Goal: Task Accomplishment & Management: Manage account settings

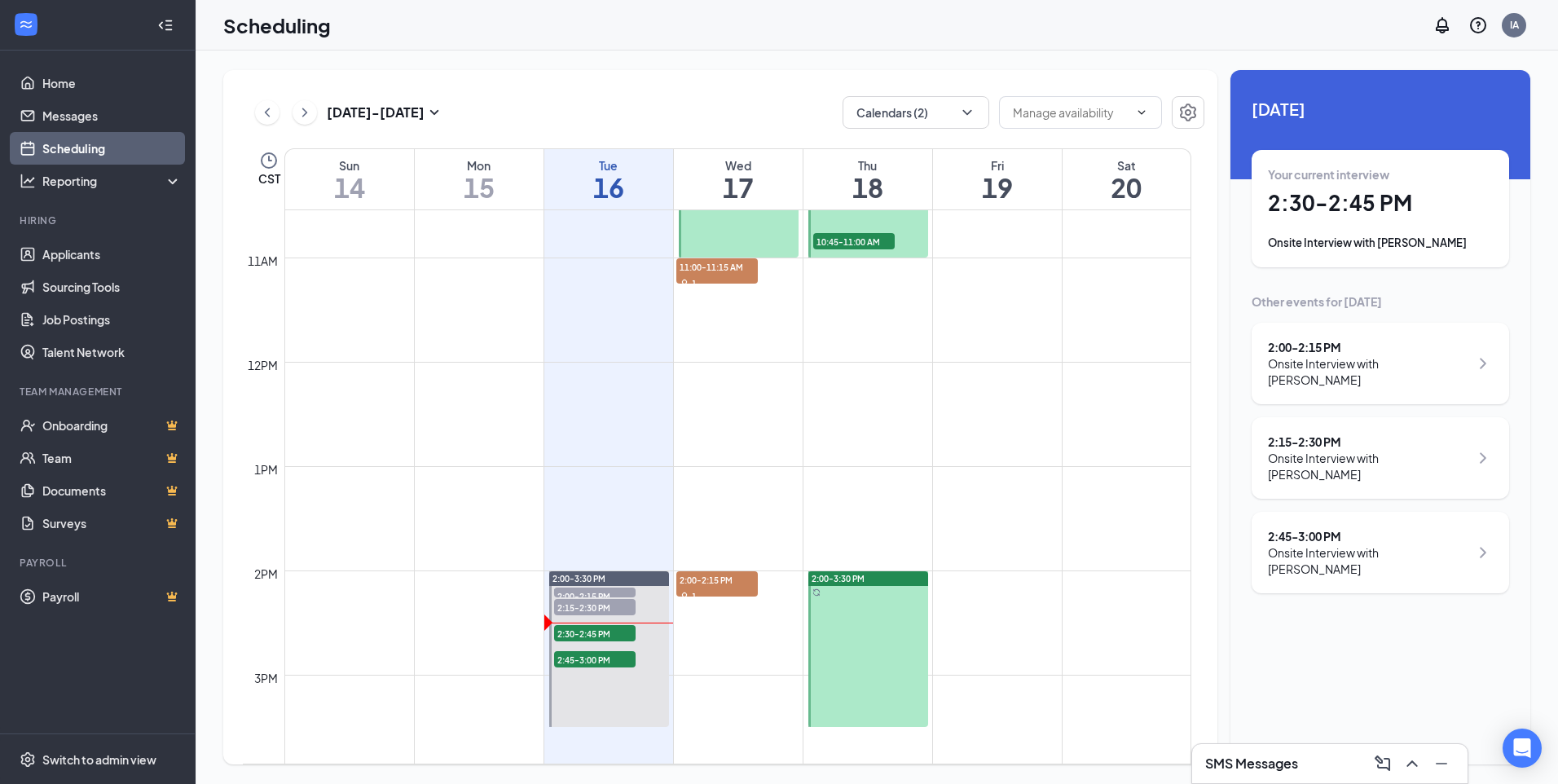
scroll to position [1304, 0]
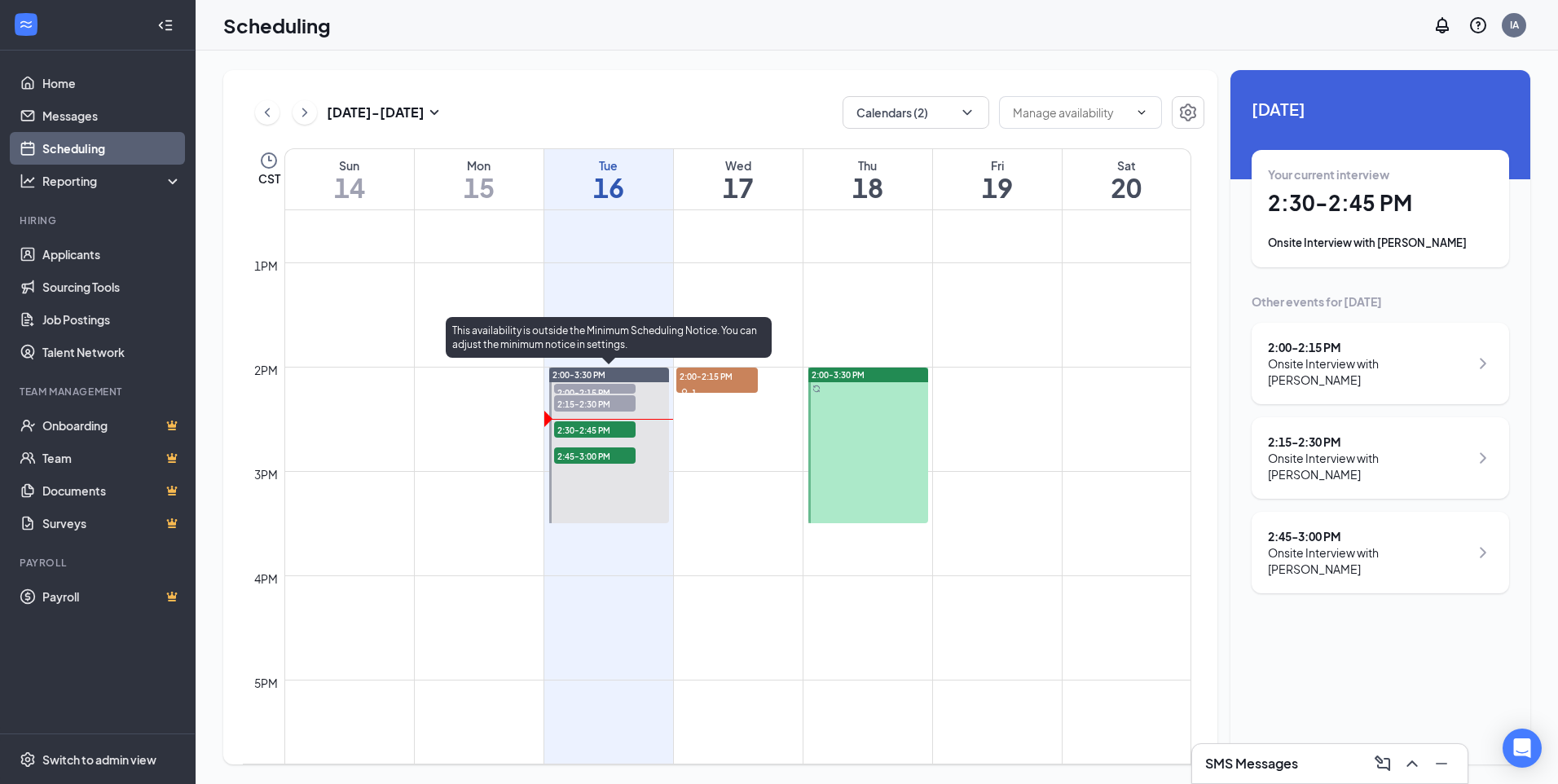
click at [621, 390] on span "2:00-2:15 PM" at bounding box center [594, 392] width 81 height 16
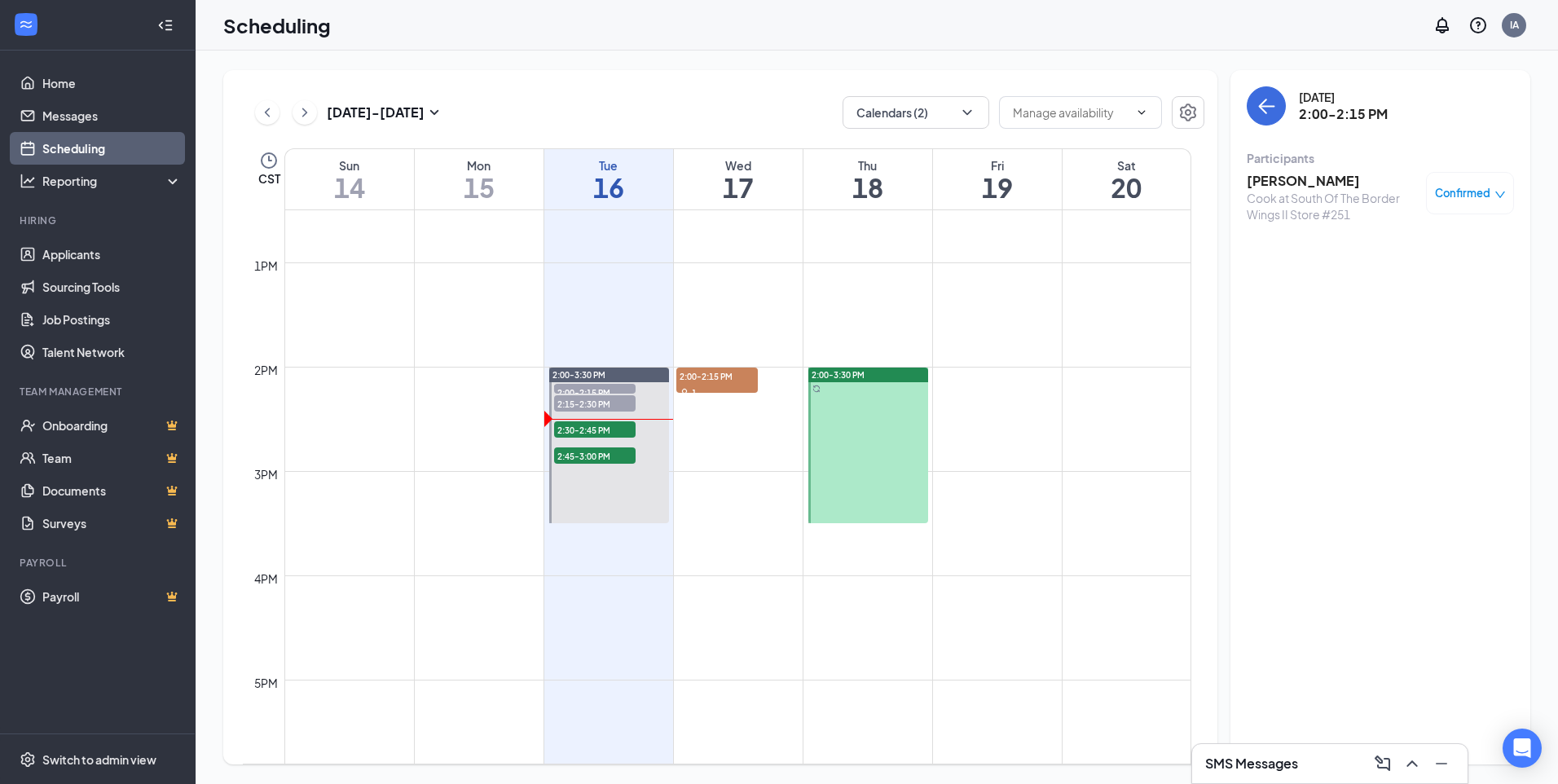
click at [1456, 192] on span "Confirmed" at bounding box center [1463, 192] width 55 height 16
click at [1427, 297] on span "Mark as no-show" at bounding box center [1422, 295] width 90 height 18
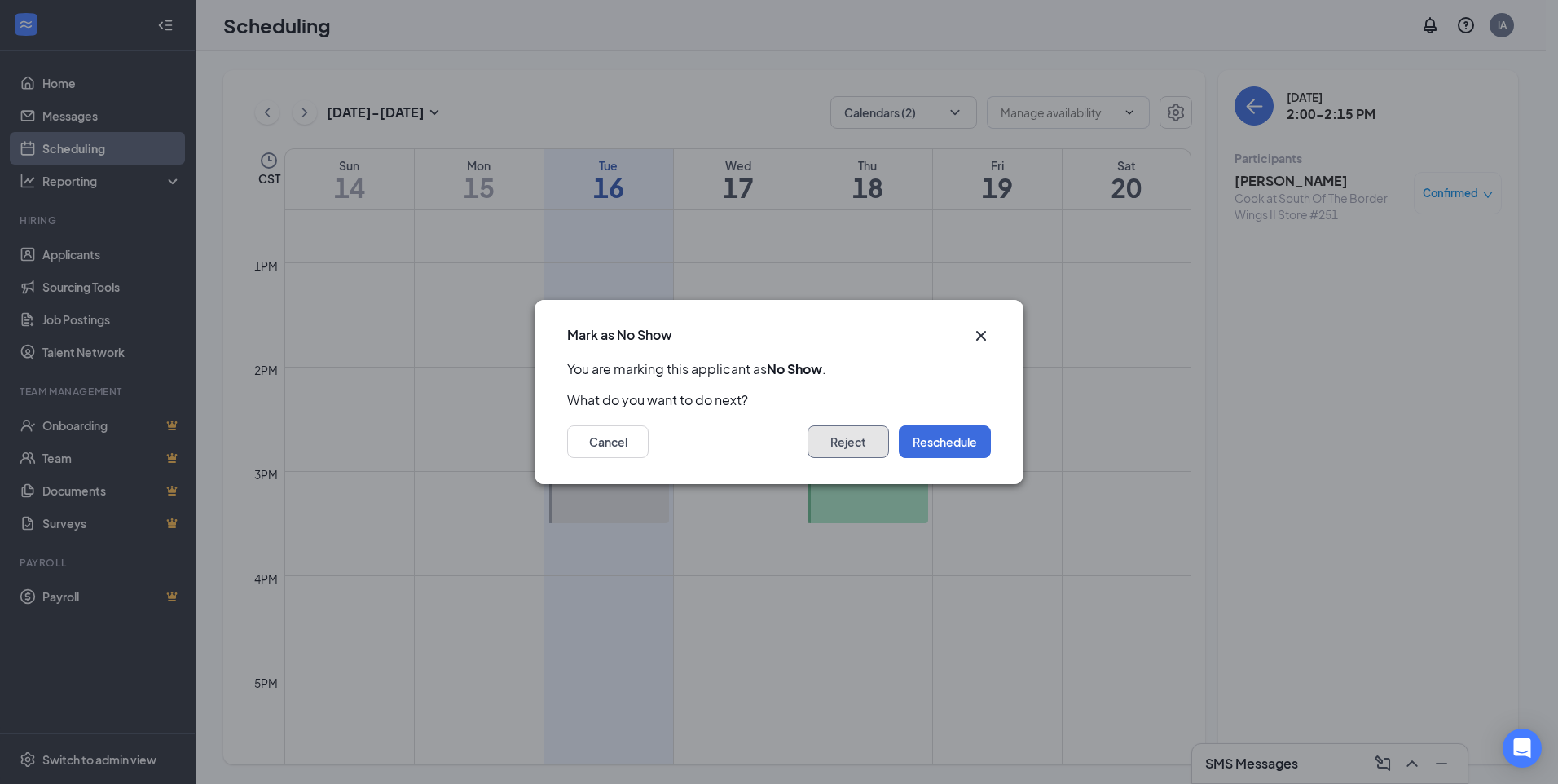
click at [858, 448] on button "Reject" at bounding box center [848, 441] width 81 height 33
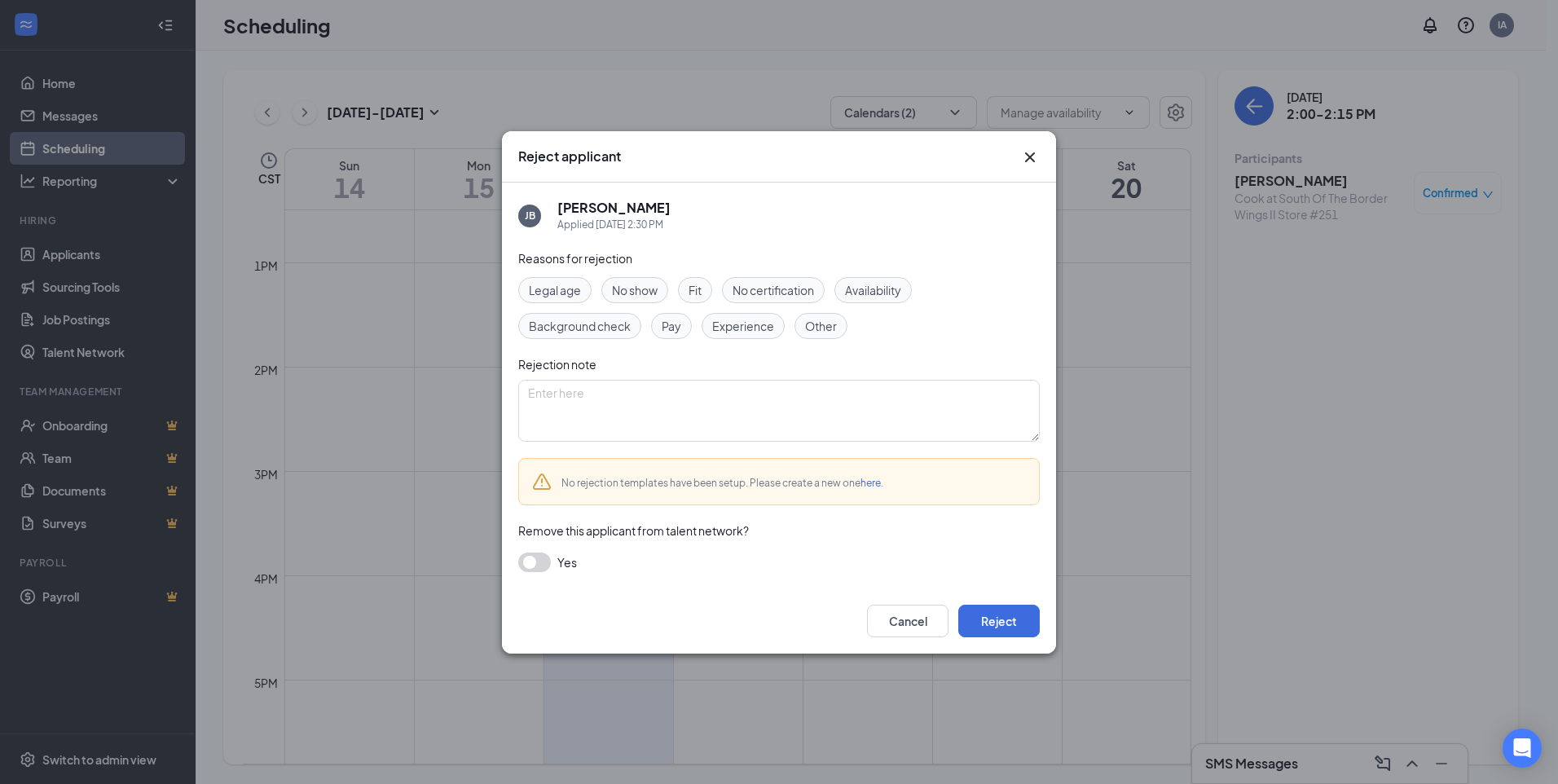
click at [642, 294] on span "No show" at bounding box center [634, 290] width 46 height 18
click at [997, 620] on button "Reject" at bounding box center [998, 621] width 81 height 33
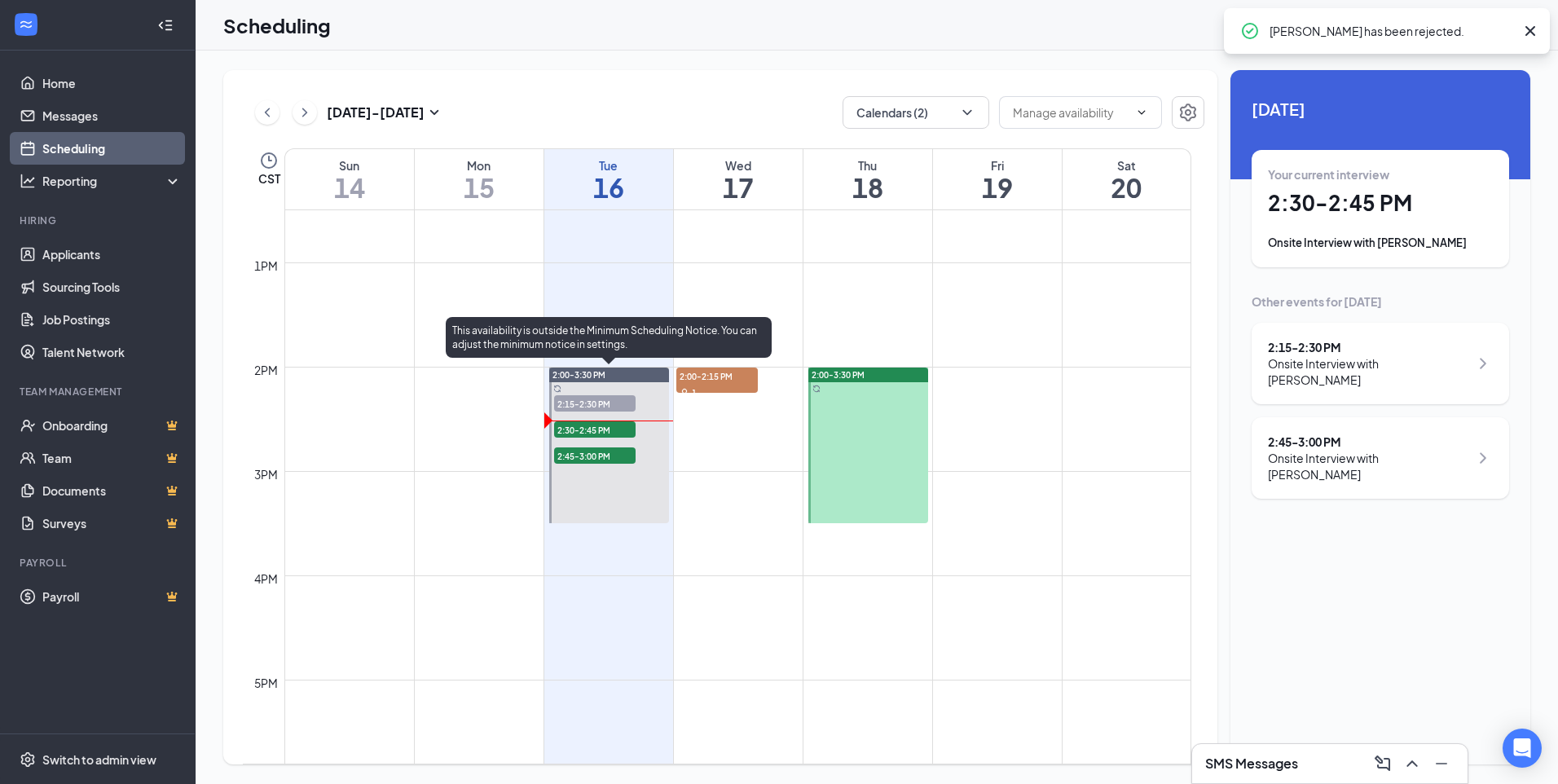
click at [605, 403] on span "2:15-2:30 PM" at bounding box center [594, 402] width 81 height 16
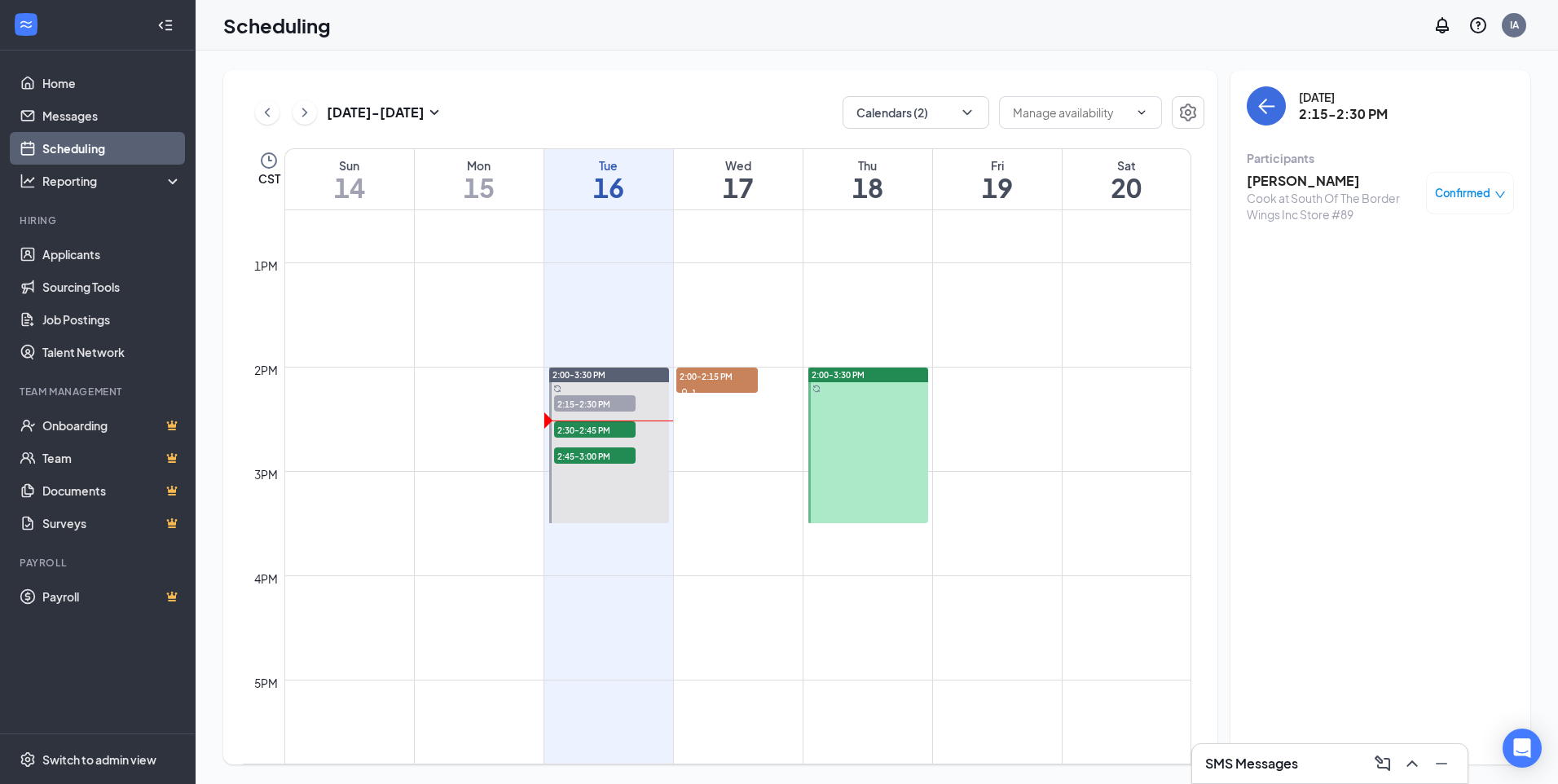
click at [1450, 188] on span "Confirmed" at bounding box center [1463, 192] width 55 height 16
click at [1453, 265] on span "Mark complete" at bounding box center [1417, 267] width 81 height 18
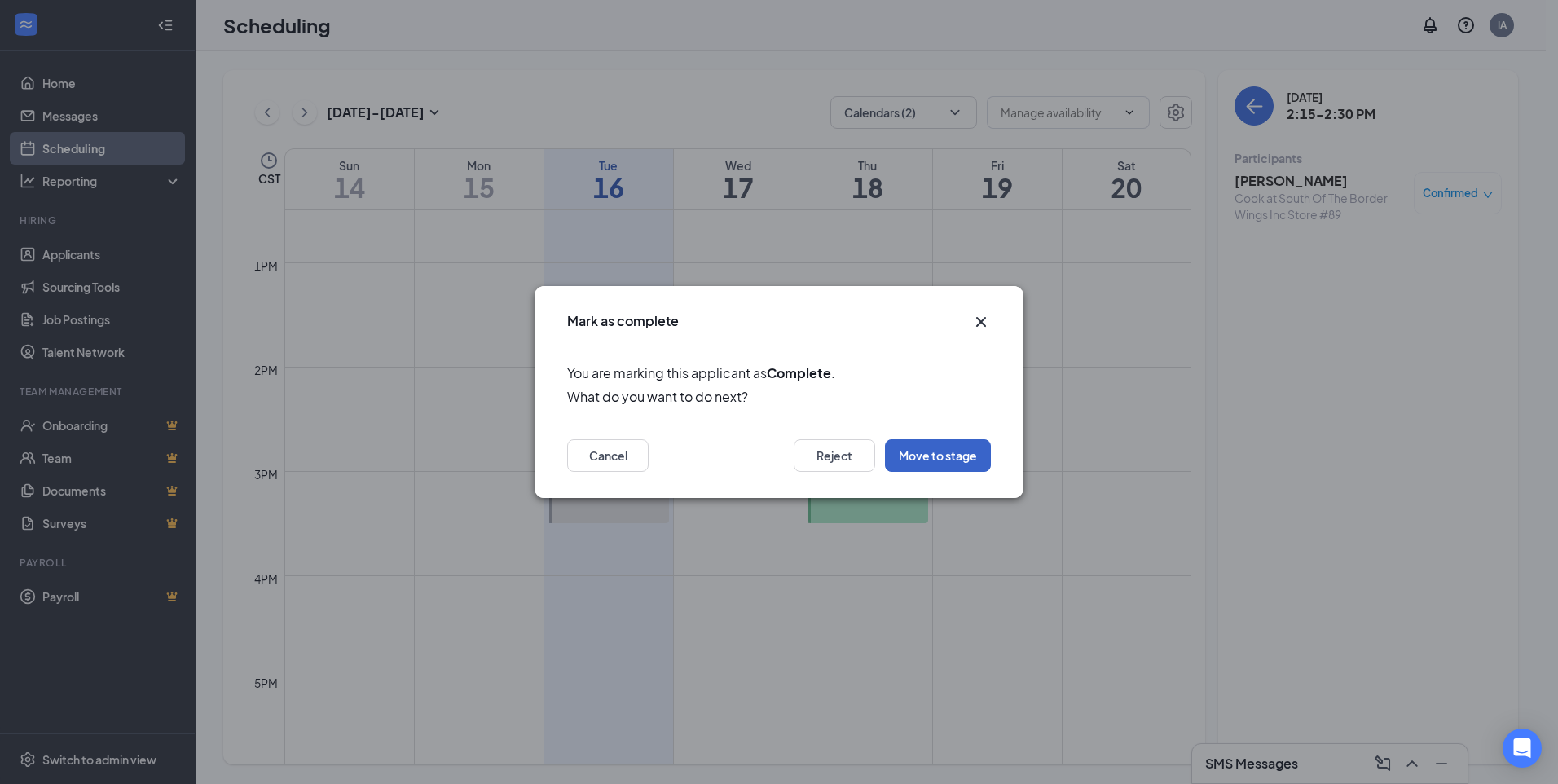
click at [941, 449] on button "Move to stage" at bounding box center [938, 455] width 106 height 33
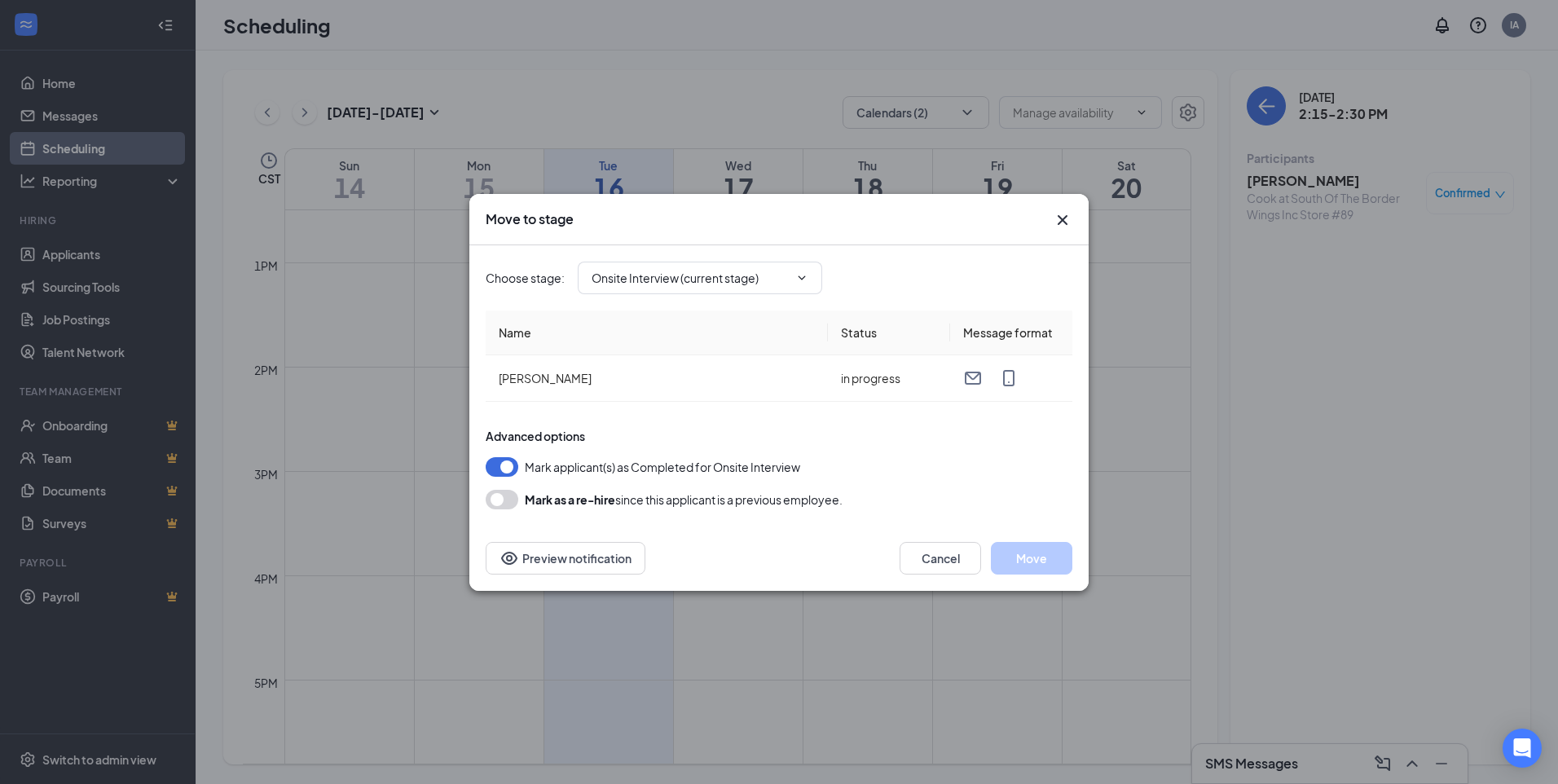
type input "Hiring Complete (final stage)"
drag, startPoint x: 1024, startPoint y: 538, endPoint x: 1026, endPoint y: 571, distance: 33.1
click at [1024, 566] on div "Cancel Move Preview notification" at bounding box center [779, 558] width 619 height 65
click at [1026, 571] on button "Move" at bounding box center [1031, 558] width 81 height 33
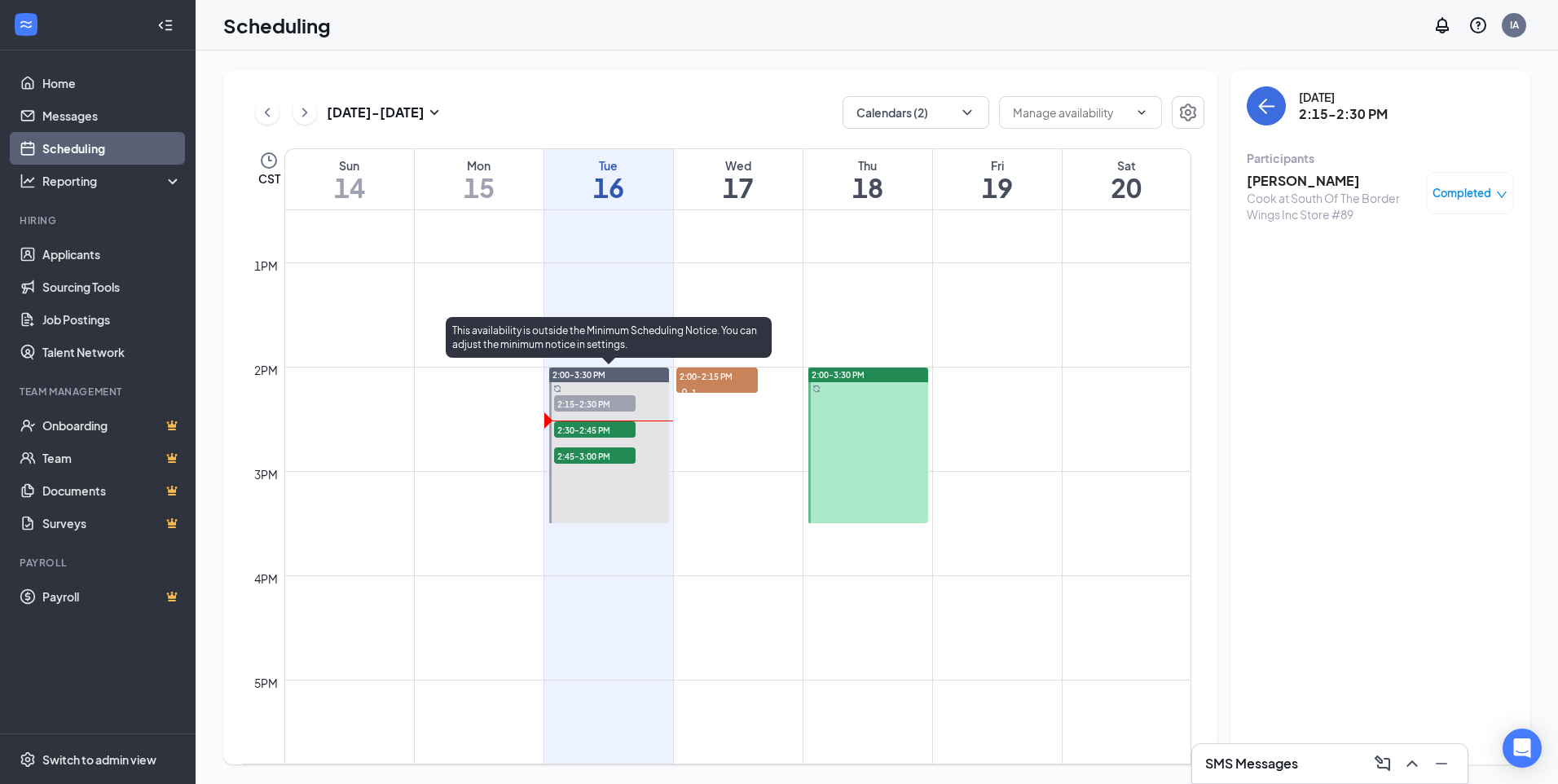
click at [618, 429] on span "2:30-2:45 PM" at bounding box center [594, 428] width 81 height 16
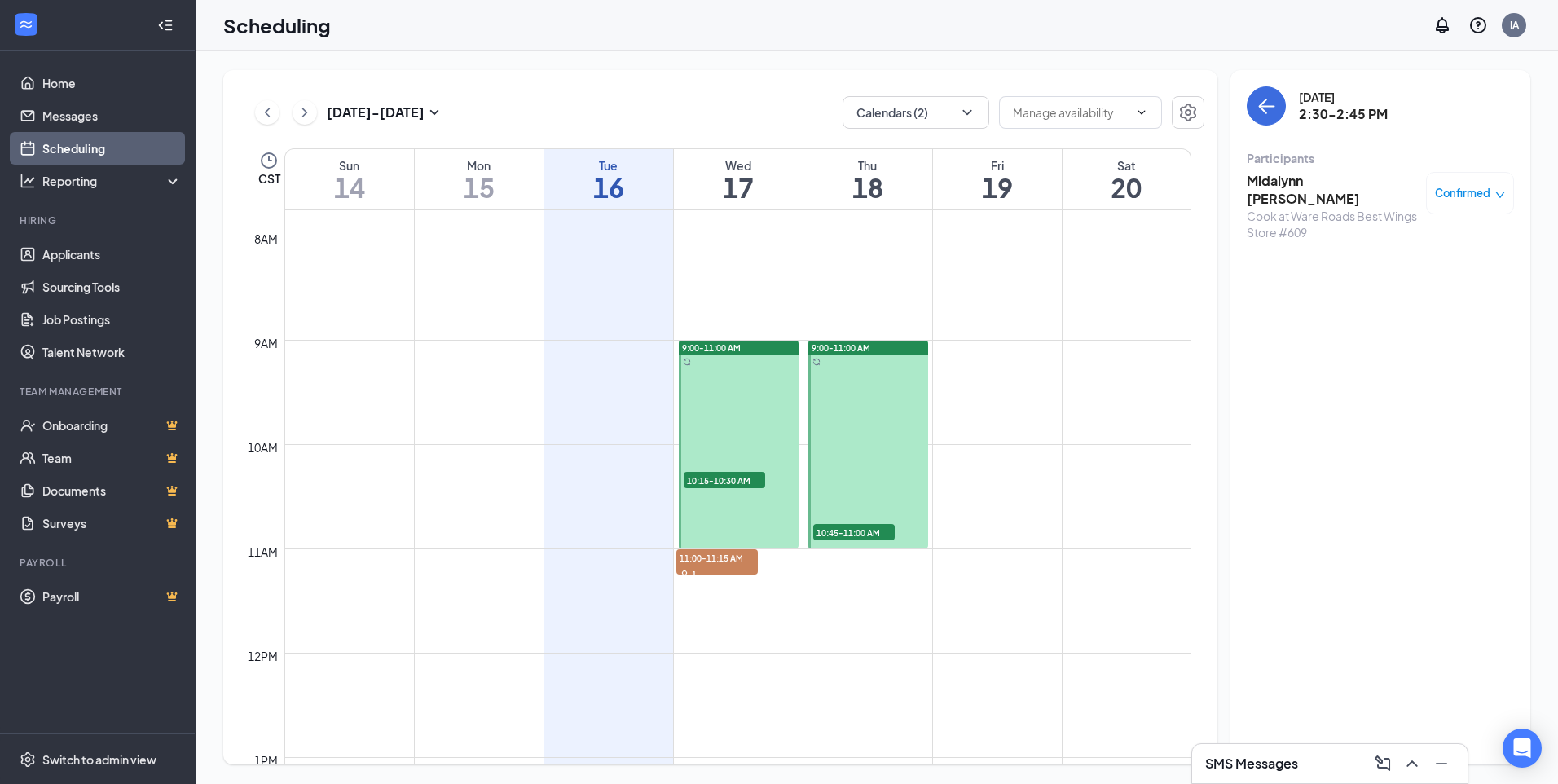
scroll to position [728, 0]
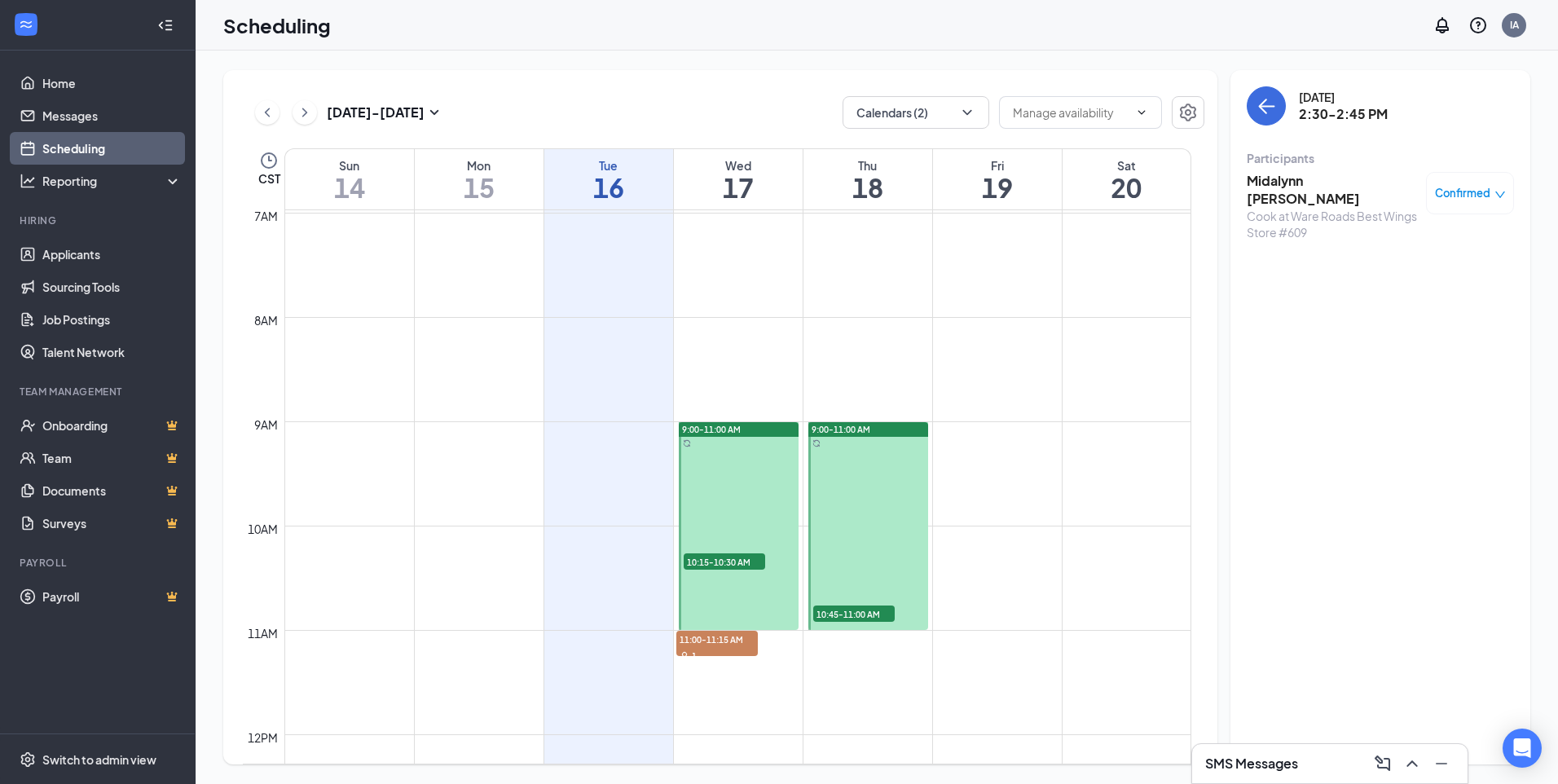
click at [737, 561] on span "10:15-10:30 AM" at bounding box center [724, 561] width 81 height 16
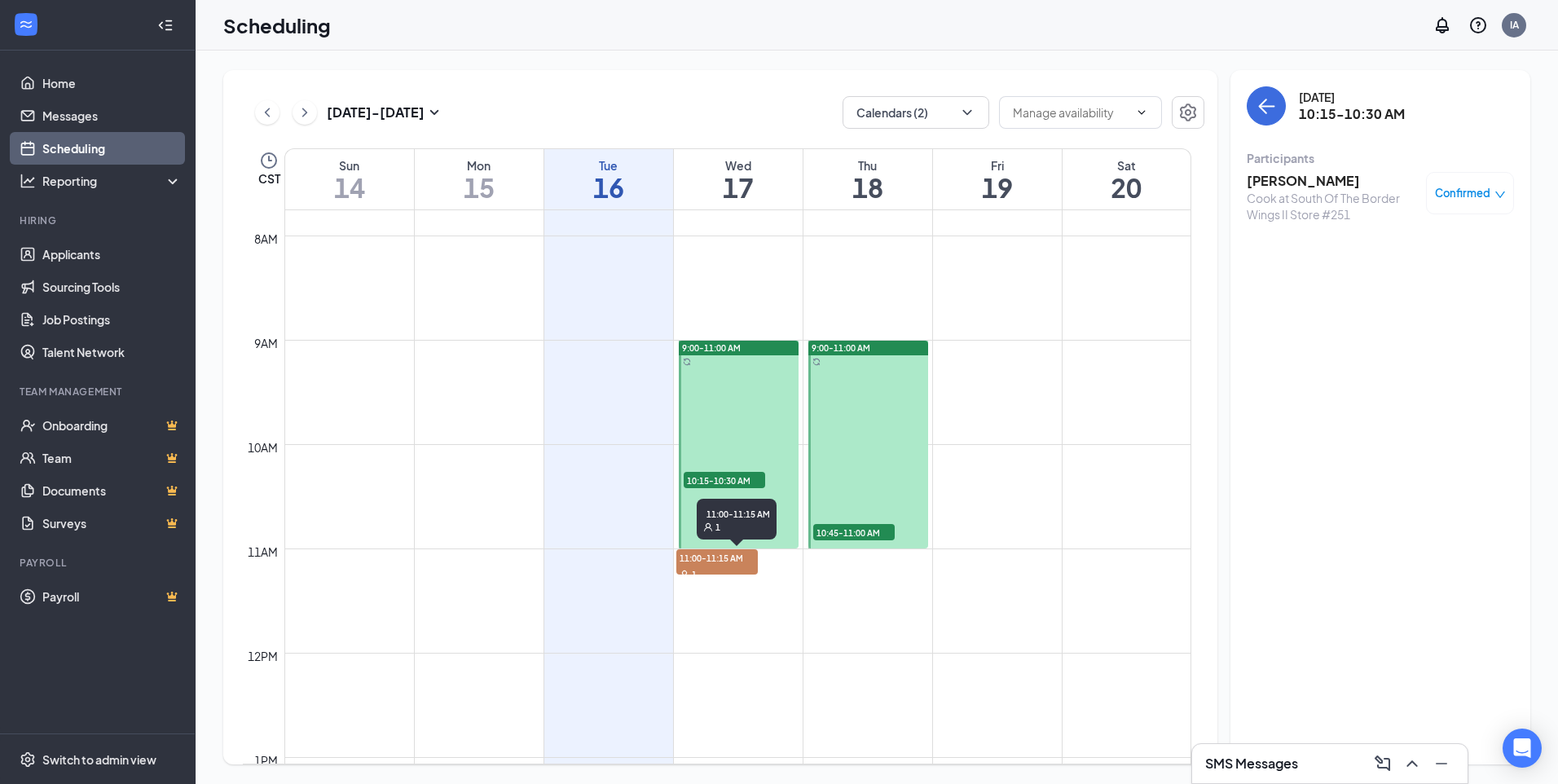
scroll to position [890, 0]
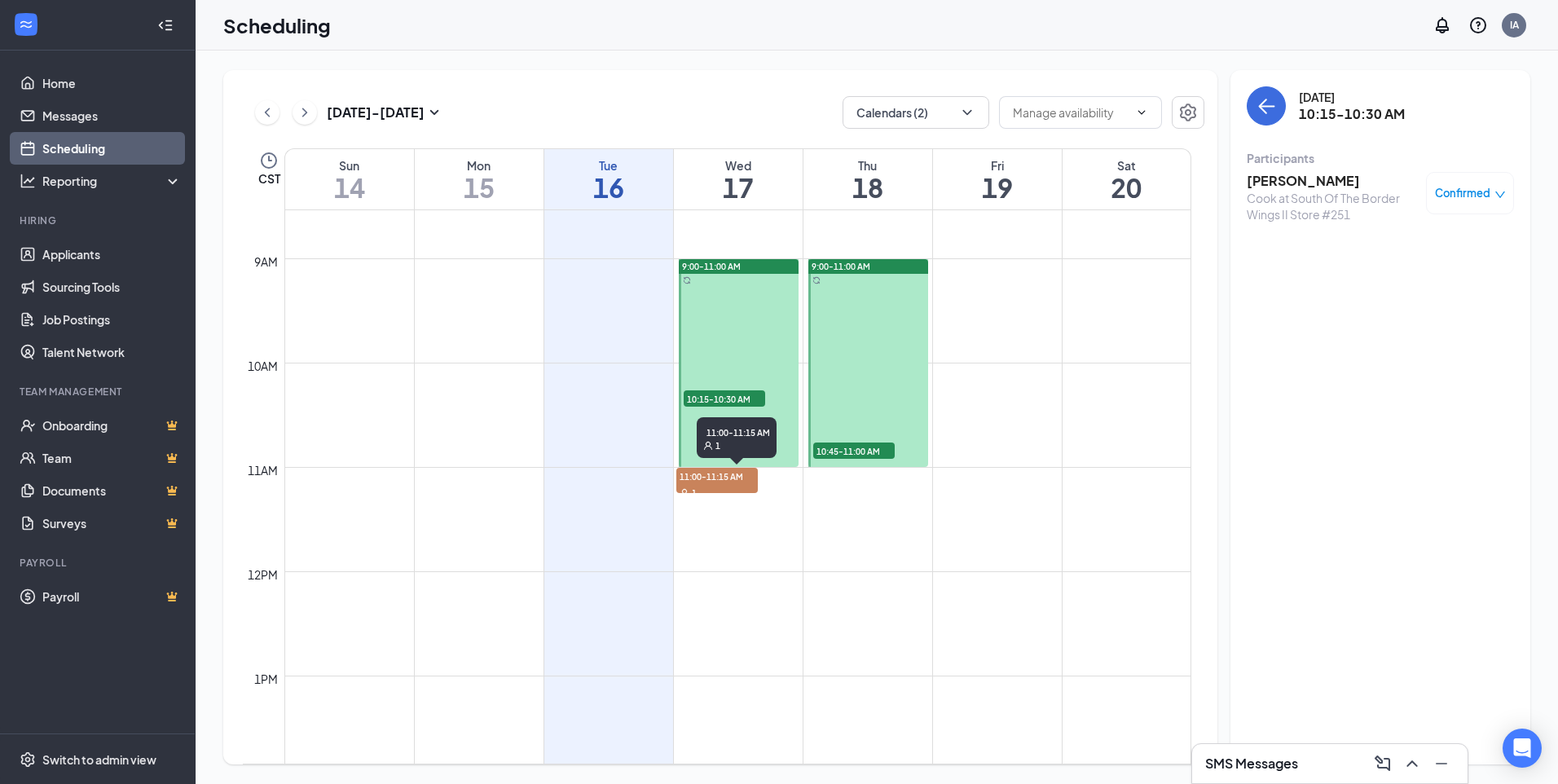
click at [732, 474] on span "11:00-11:15 AM" at bounding box center [716, 475] width 81 height 16
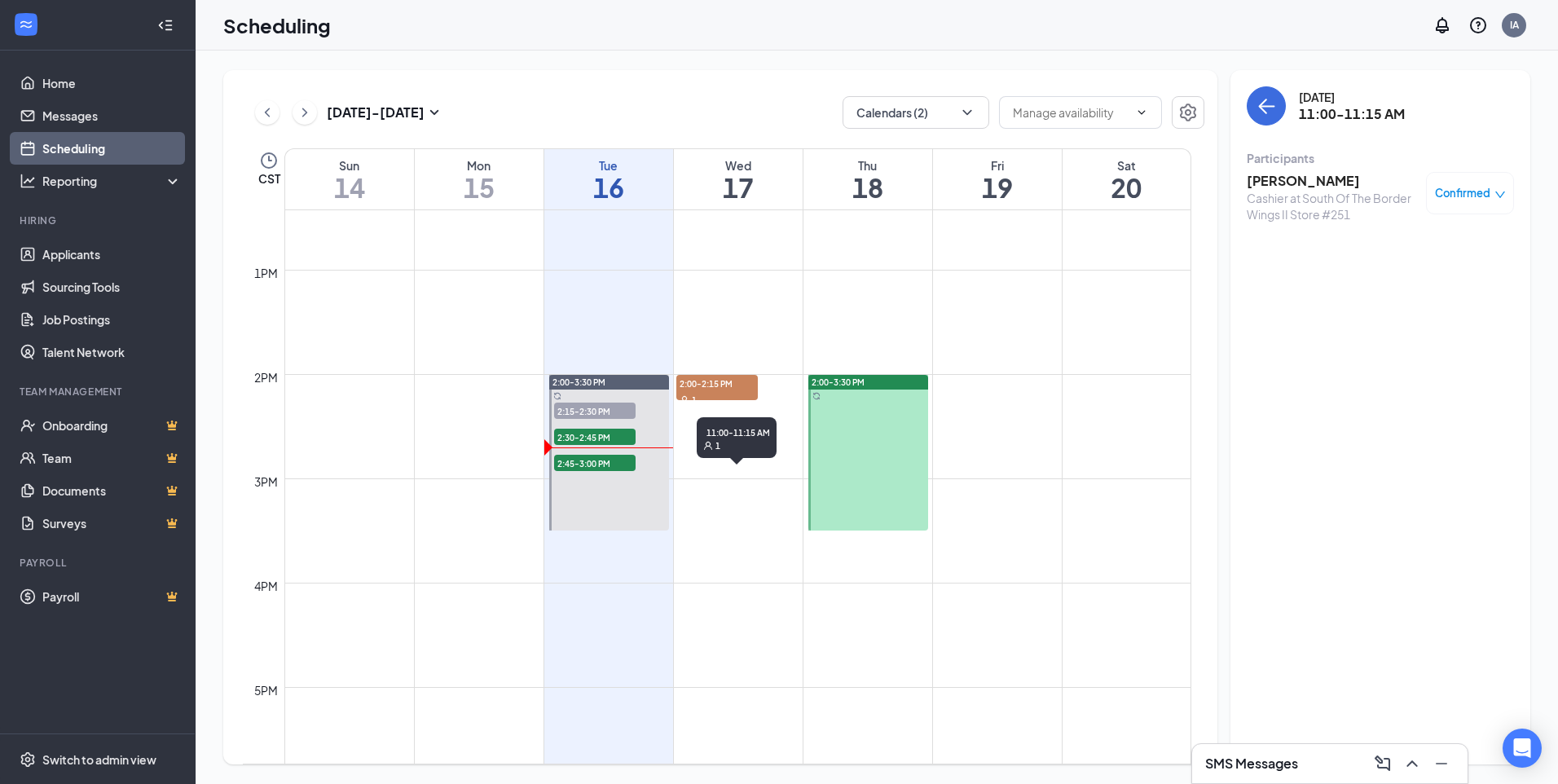
scroll to position [1298, 0]
click at [701, 384] on span "2:00-2:15 PM" at bounding box center [716, 381] width 81 height 16
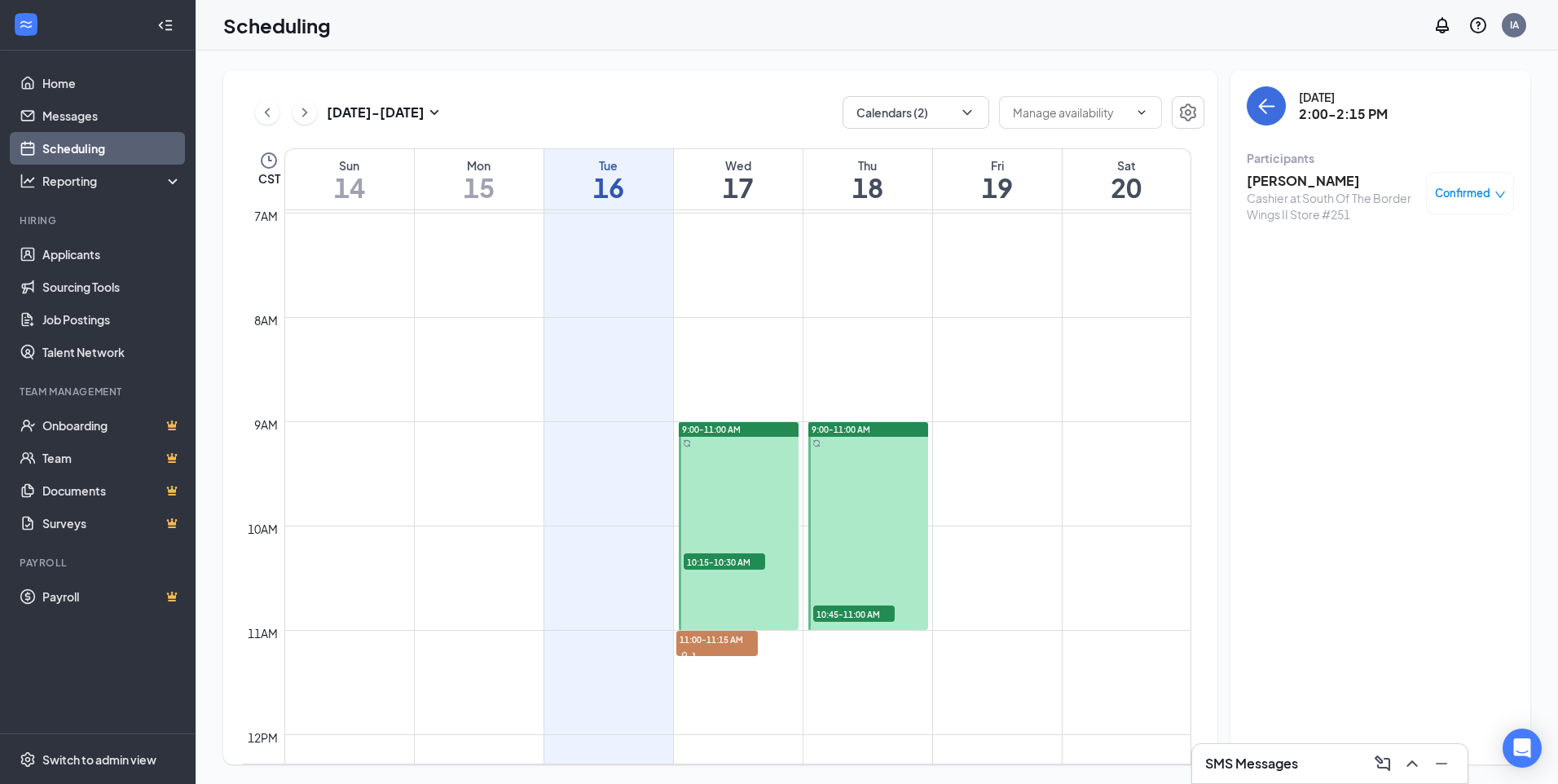
scroll to position [565, 0]
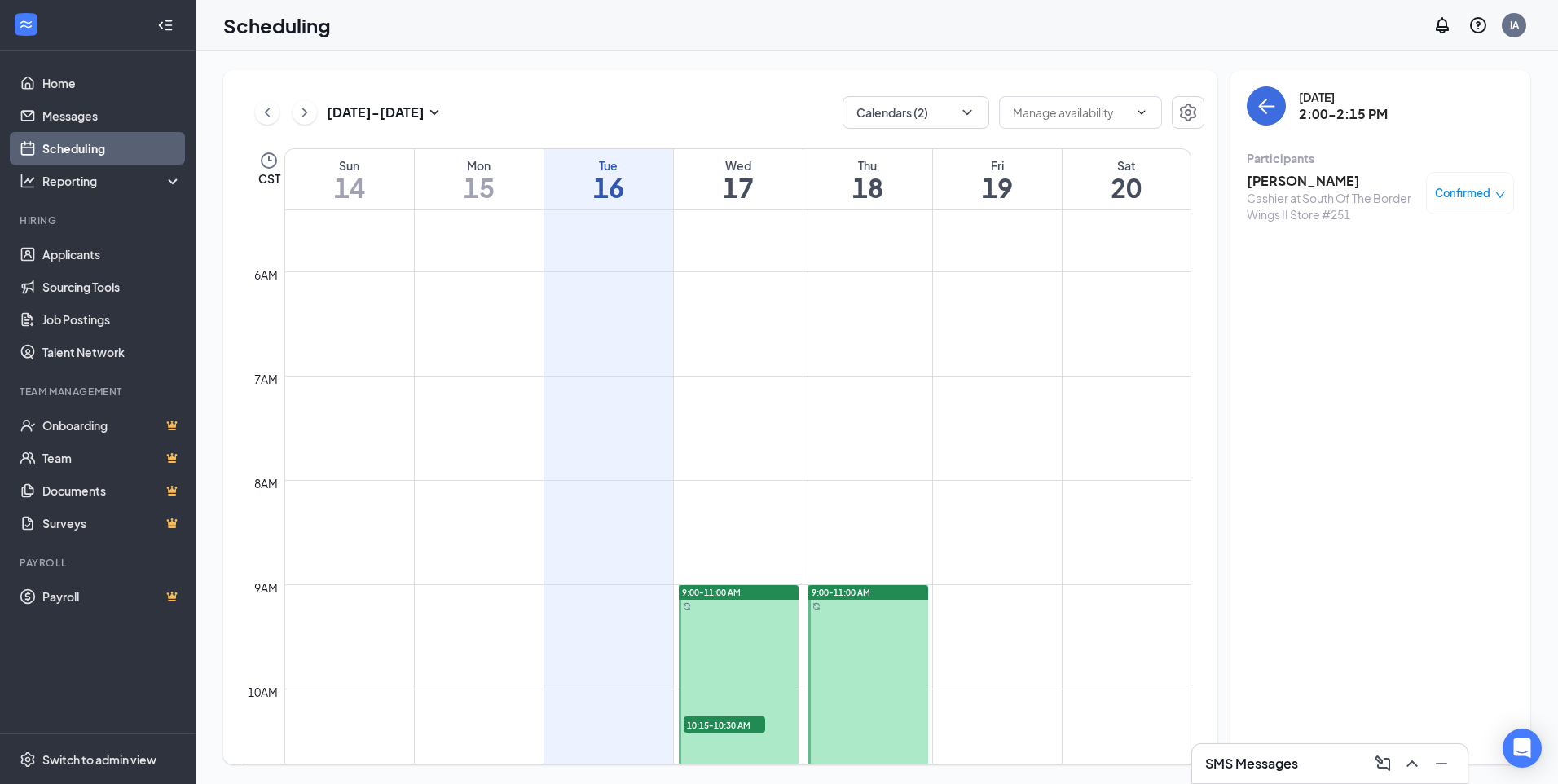
click at [728, 725] on span "10:15-10:30 AM" at bounding box center [724, 724] width 81 height 16
click at [1319, 177] on h3 "[PERSON_NAME]" at bounding box center [1332, 180] width 172 height 18
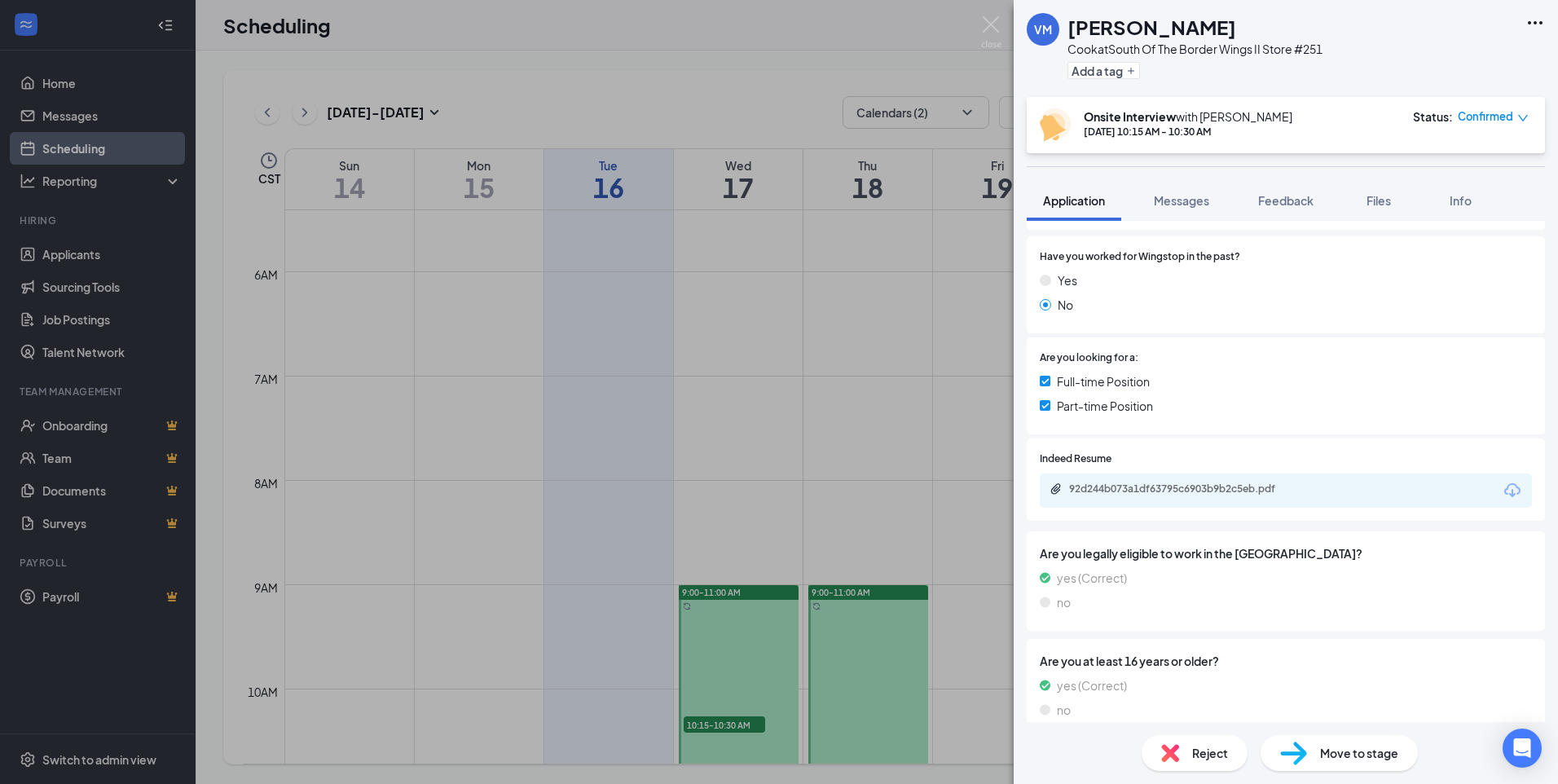
scroll to position [244, 0]
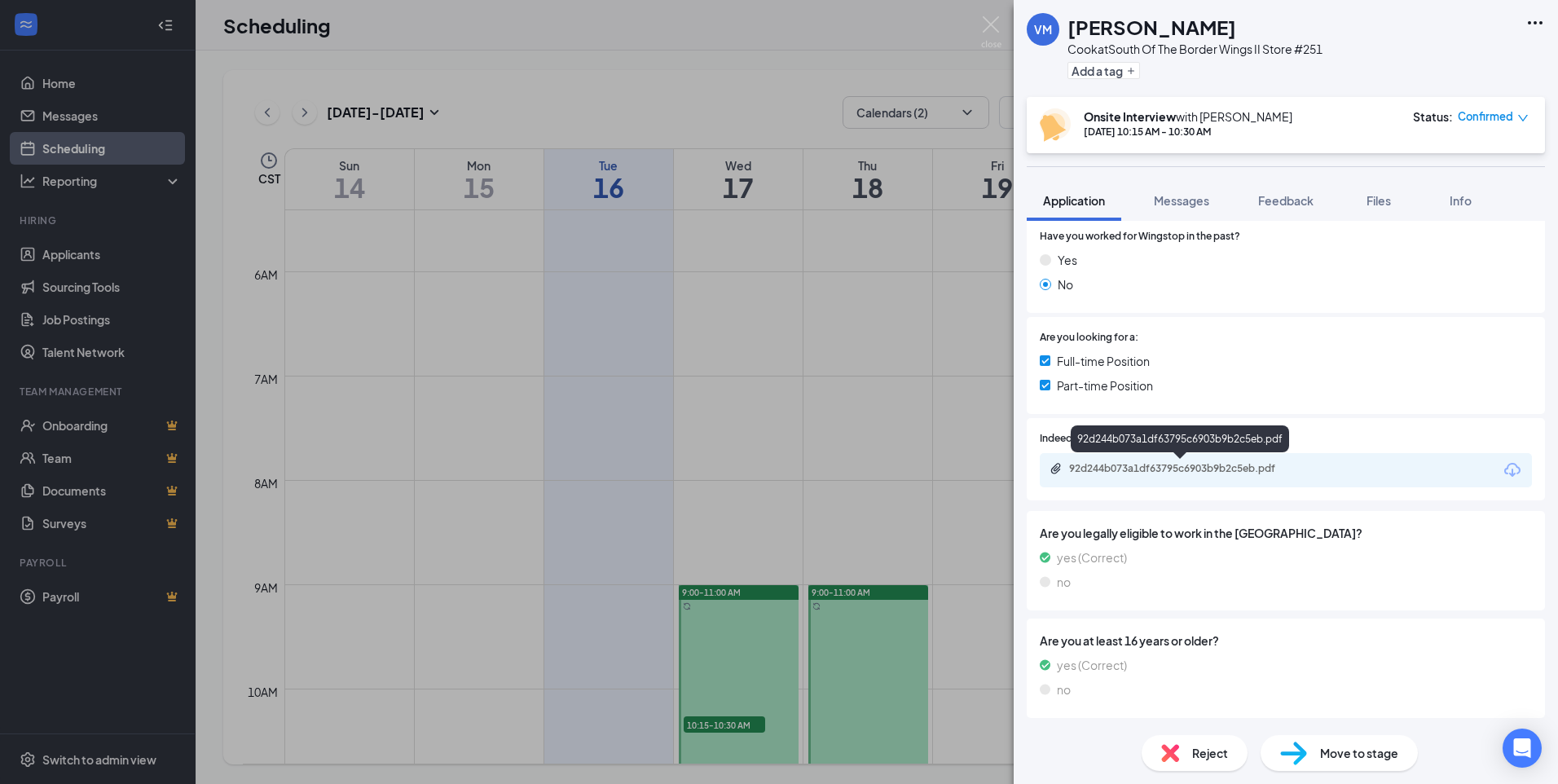
click at [1236, 467] on div "92d244b073a1df63795c6903b9b2c5eb.pdf" at bounding box center [1183, 469] width 228 height 13
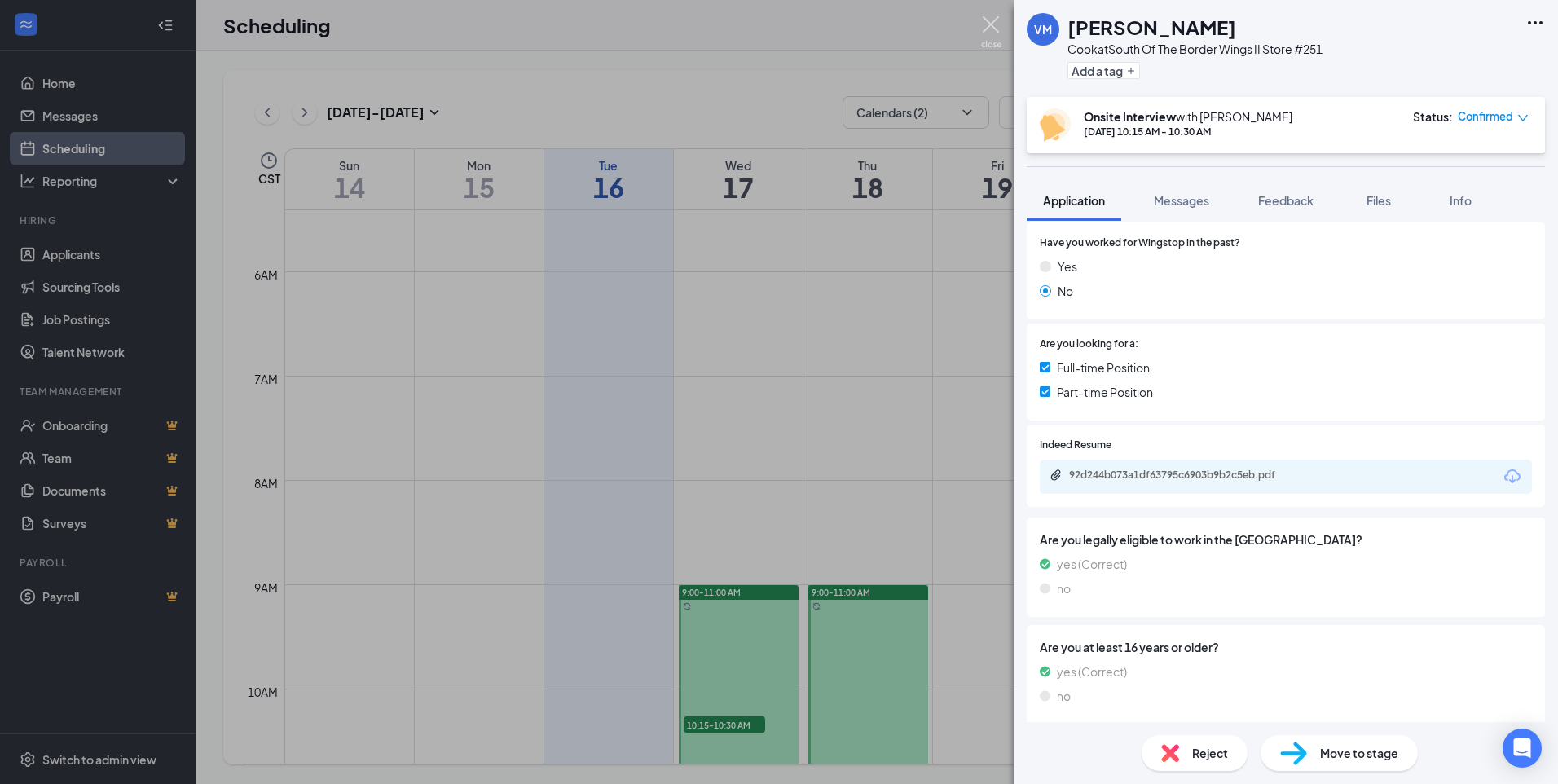
click at [991, 18] on img at bounding box center [992, 32] width 20 height 32
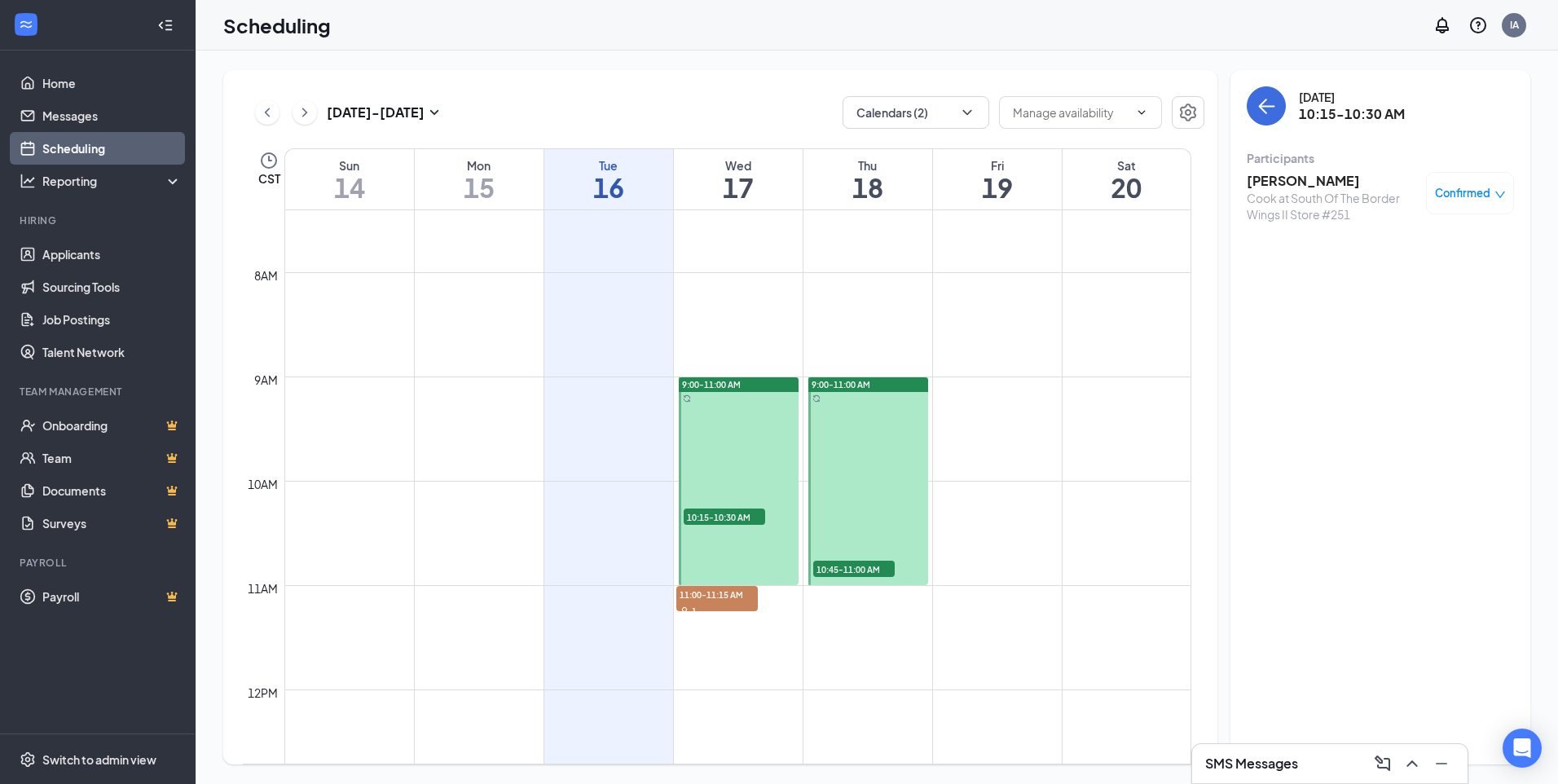
scroll to position [809, 0]
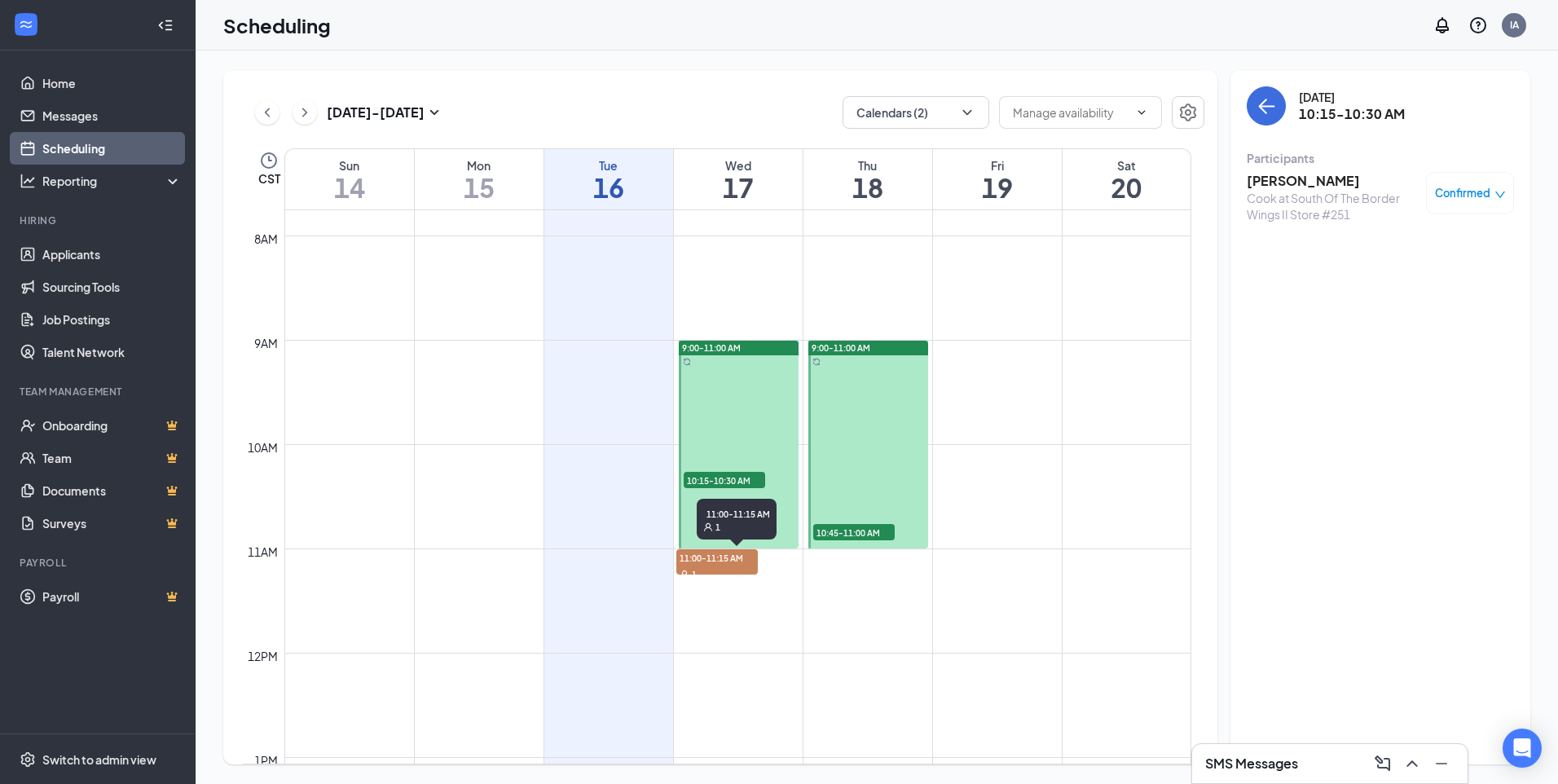
click at [735, 561] on span "11:00-11:15 AM" at bounding box center [716, 556] width 81 height 16
click at [1289, 177] on h3 "[PERSON_NAME]" at bounding box center [1332, 180] width 172 height 18
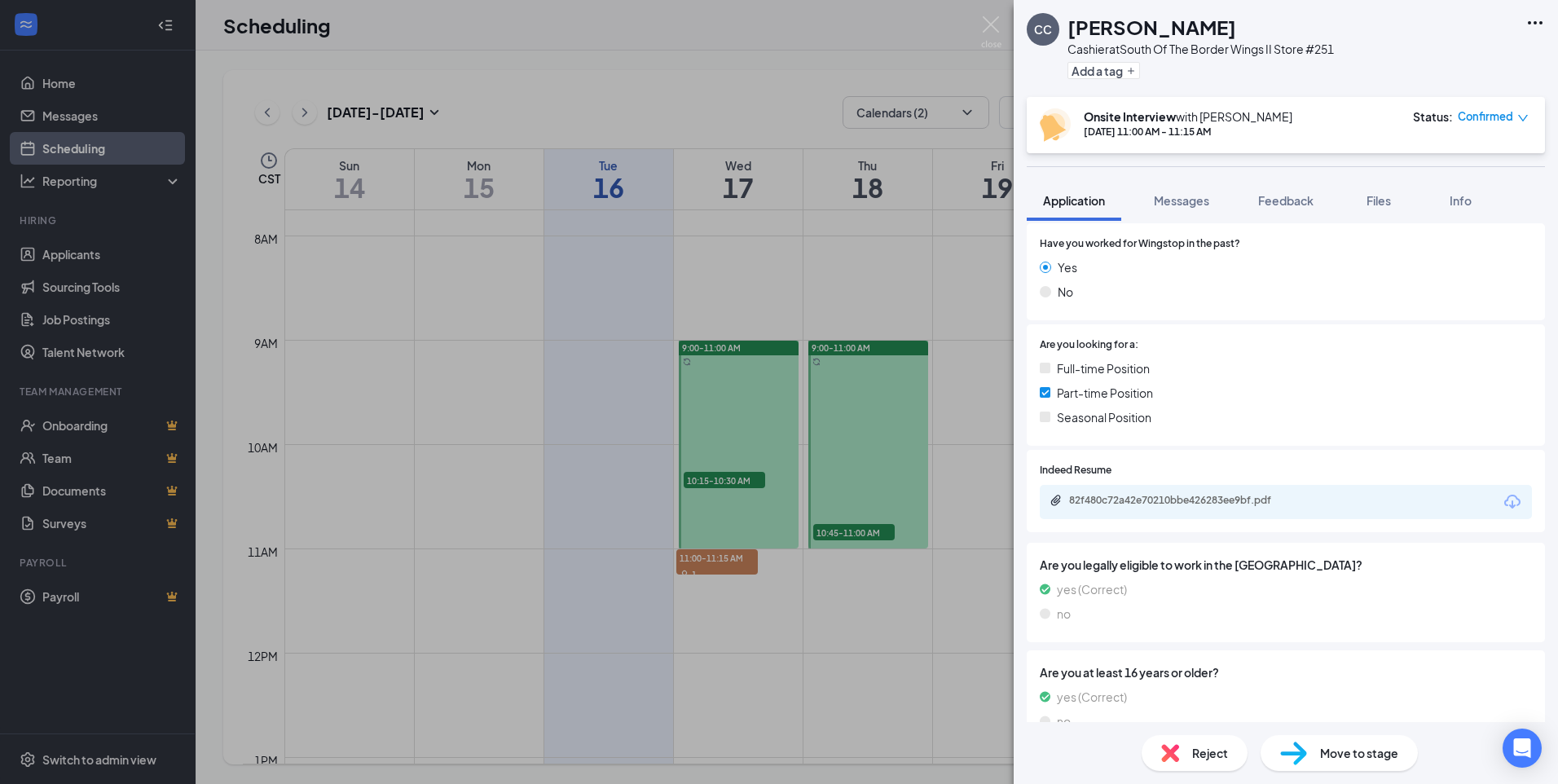
scroll to position [244, 0]
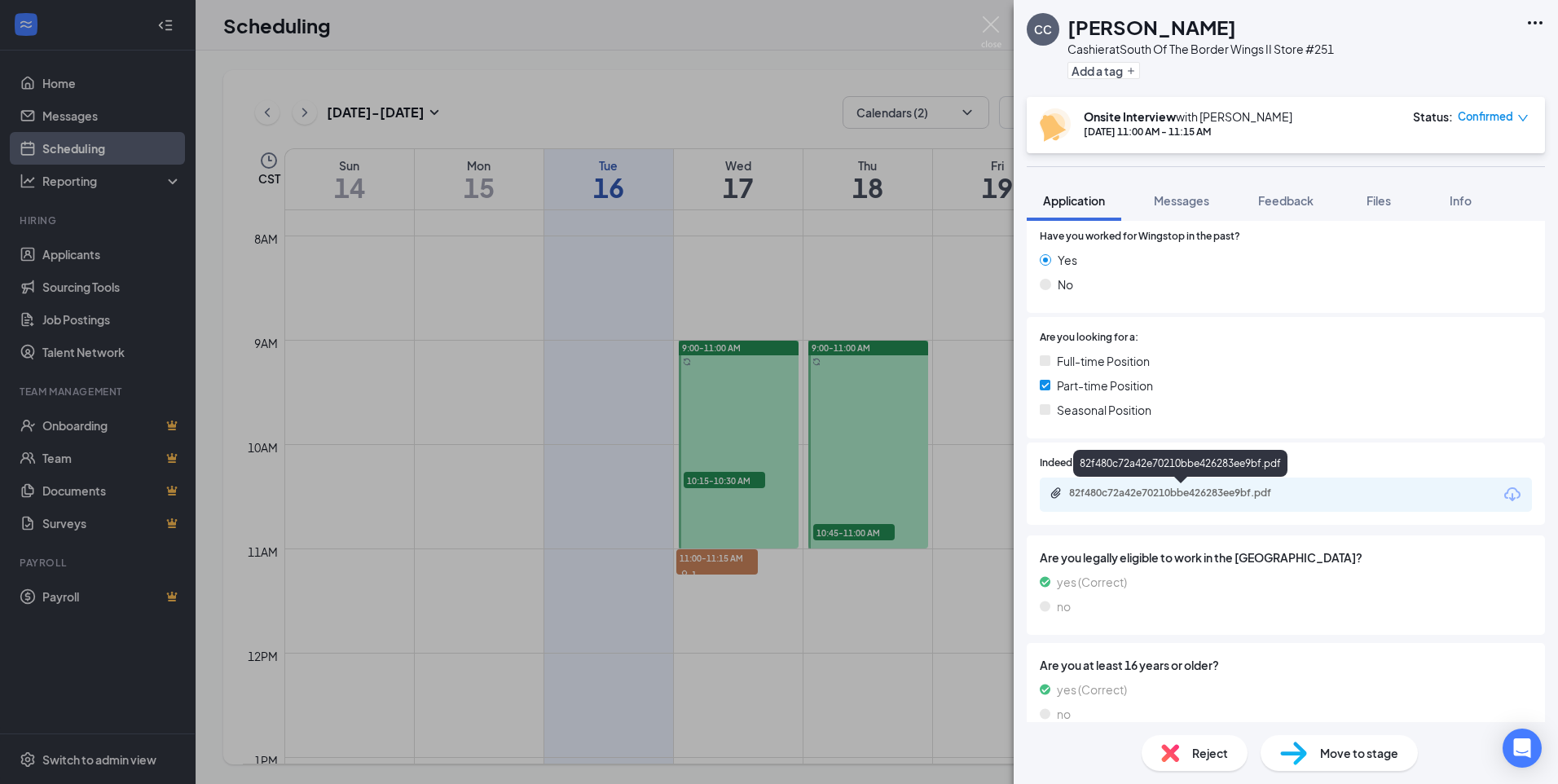
click at [1218, 486] on div "82f480c72a42e70210bbe426283ee9bf.pdf" at bounding box center [1183, 493] width 228 height 13
click at [991, 29] on img at bounding box center [992, 32] width 20 height 32
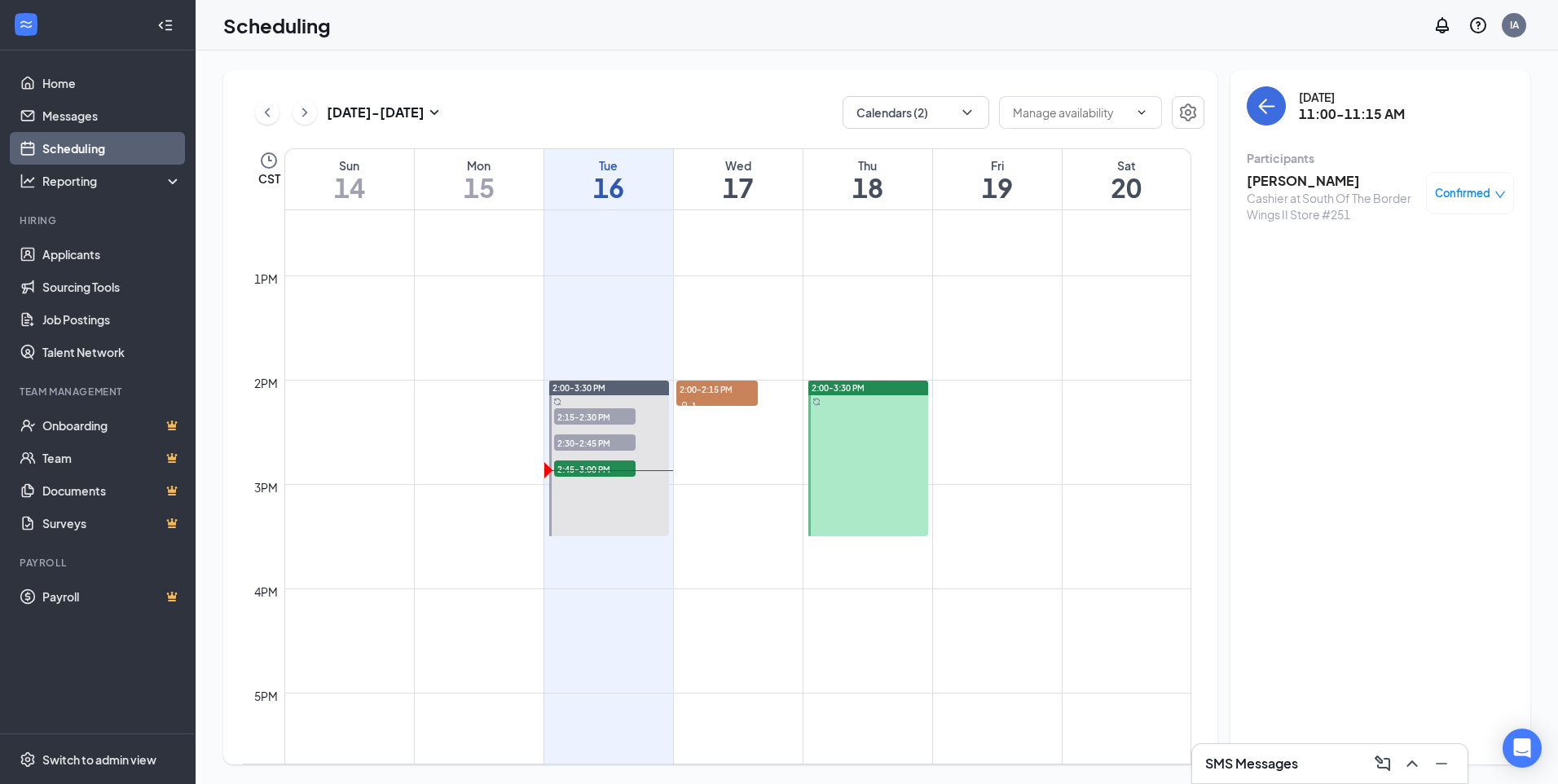
scroll to position [1298, 0]
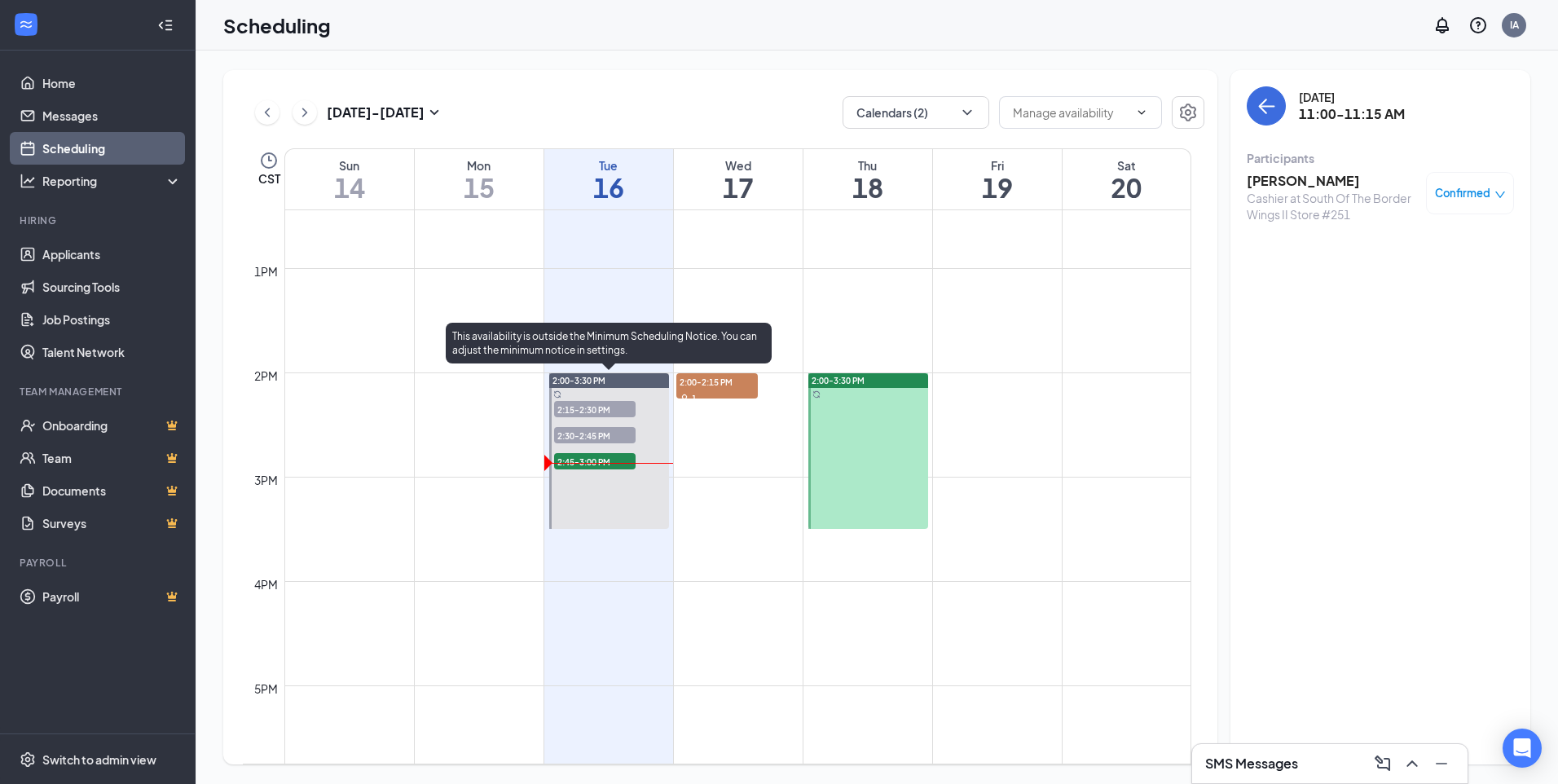
click at [619, 437] on span "2:30-2:45 PM" at bounding box center [594, 434] width 81 height 16
click at [607, 408] on span "2:15-2:30 PM" at bounding box center [594, 408] width 81 height 16
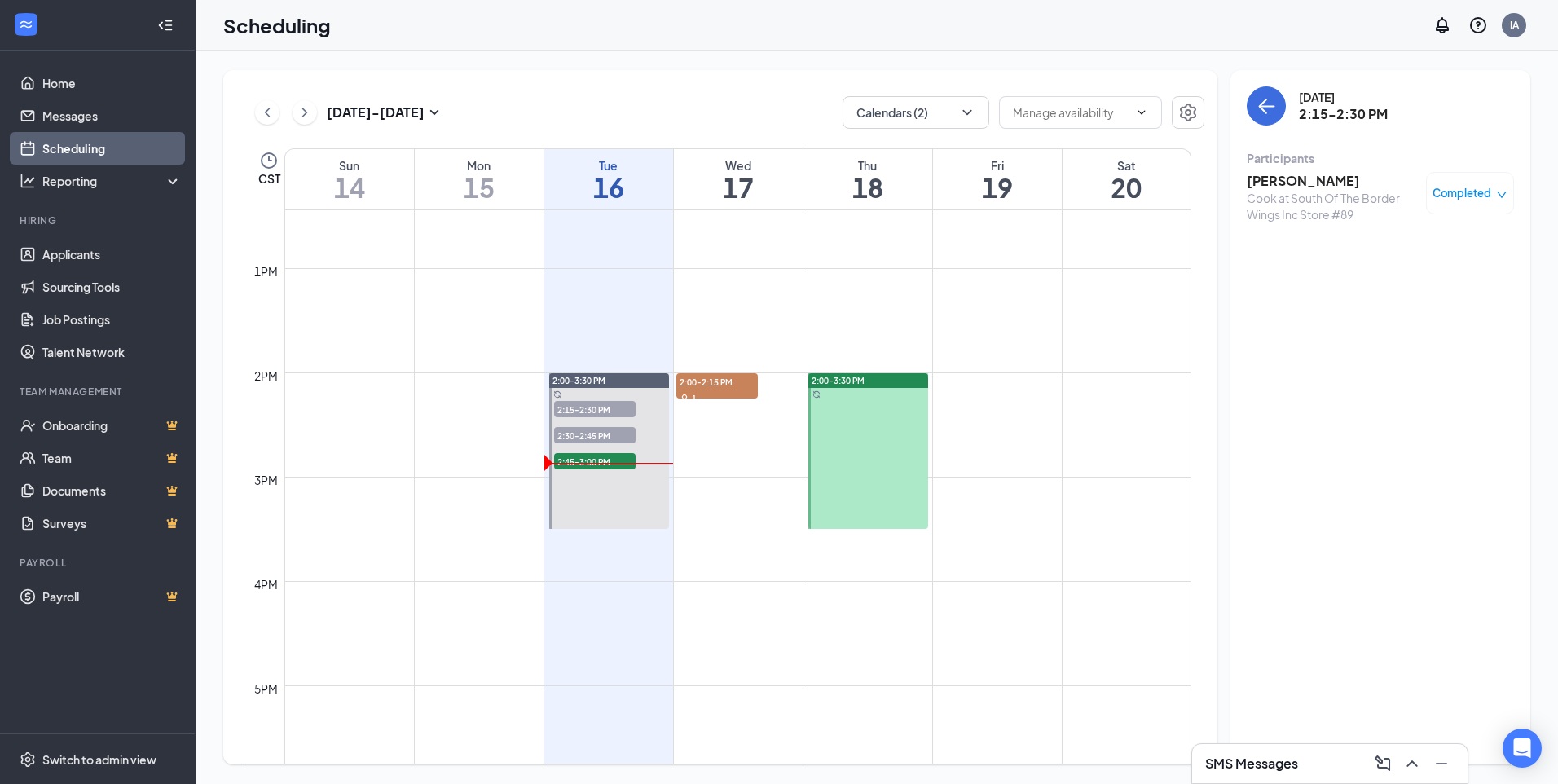
click at [1456, 187] on span "Completed" at bounding box center [1462, 192] width 59 height 16
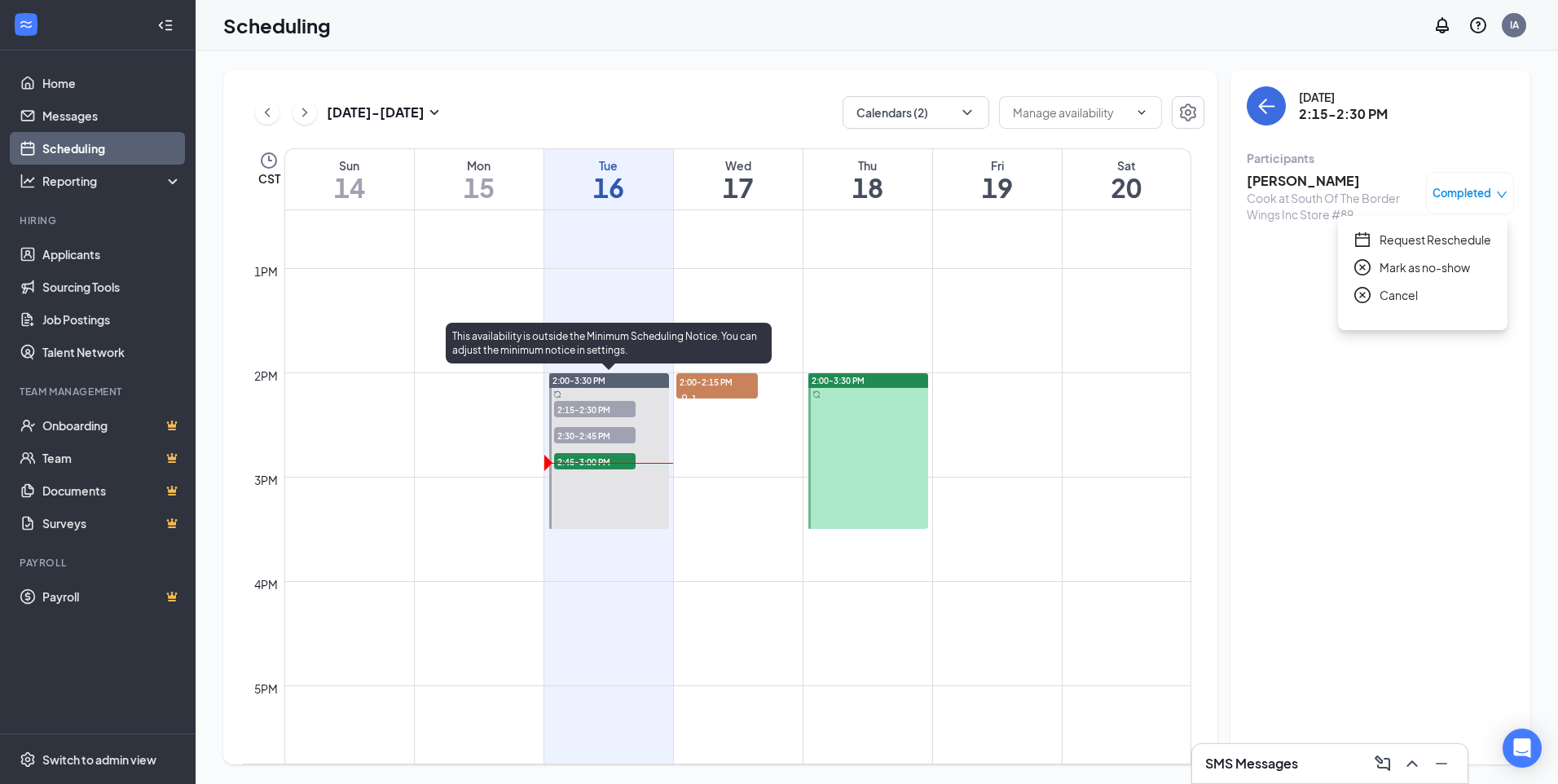
click at [623, 437] on span "2:30-2:45 PM" at bounding box center [594, 434] width 81 height 16
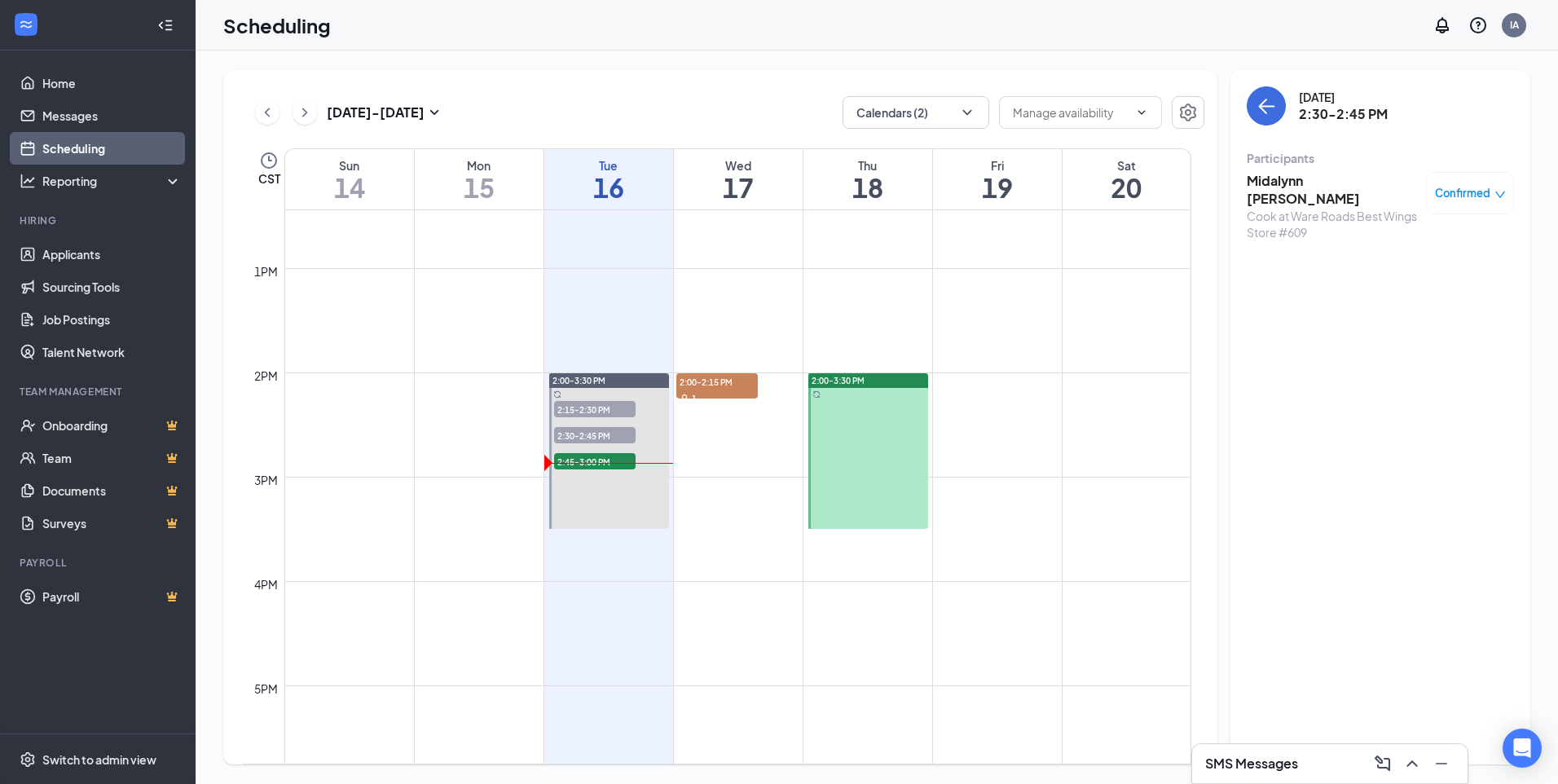
click at [1456, 186] on span "Confirmed" at bounding box center [1463, 192] width 55 height 16
click at [1407, 293] on span "Mark as no-show" at bounding box center [1422, 295] width 90 height 18
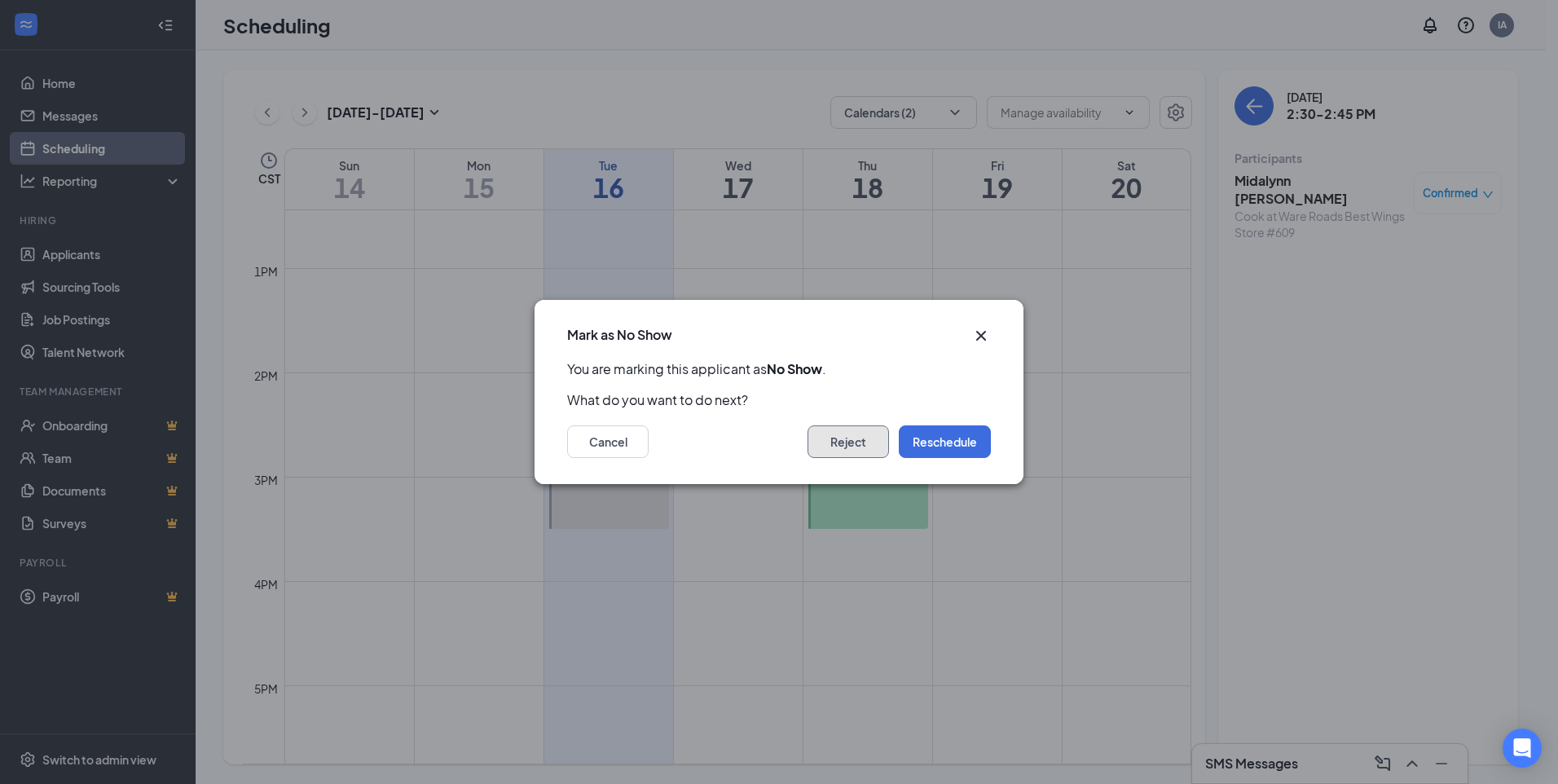
click at [851, 452] on button "Reject" at bounding box center [848, 441] width 81 height 33
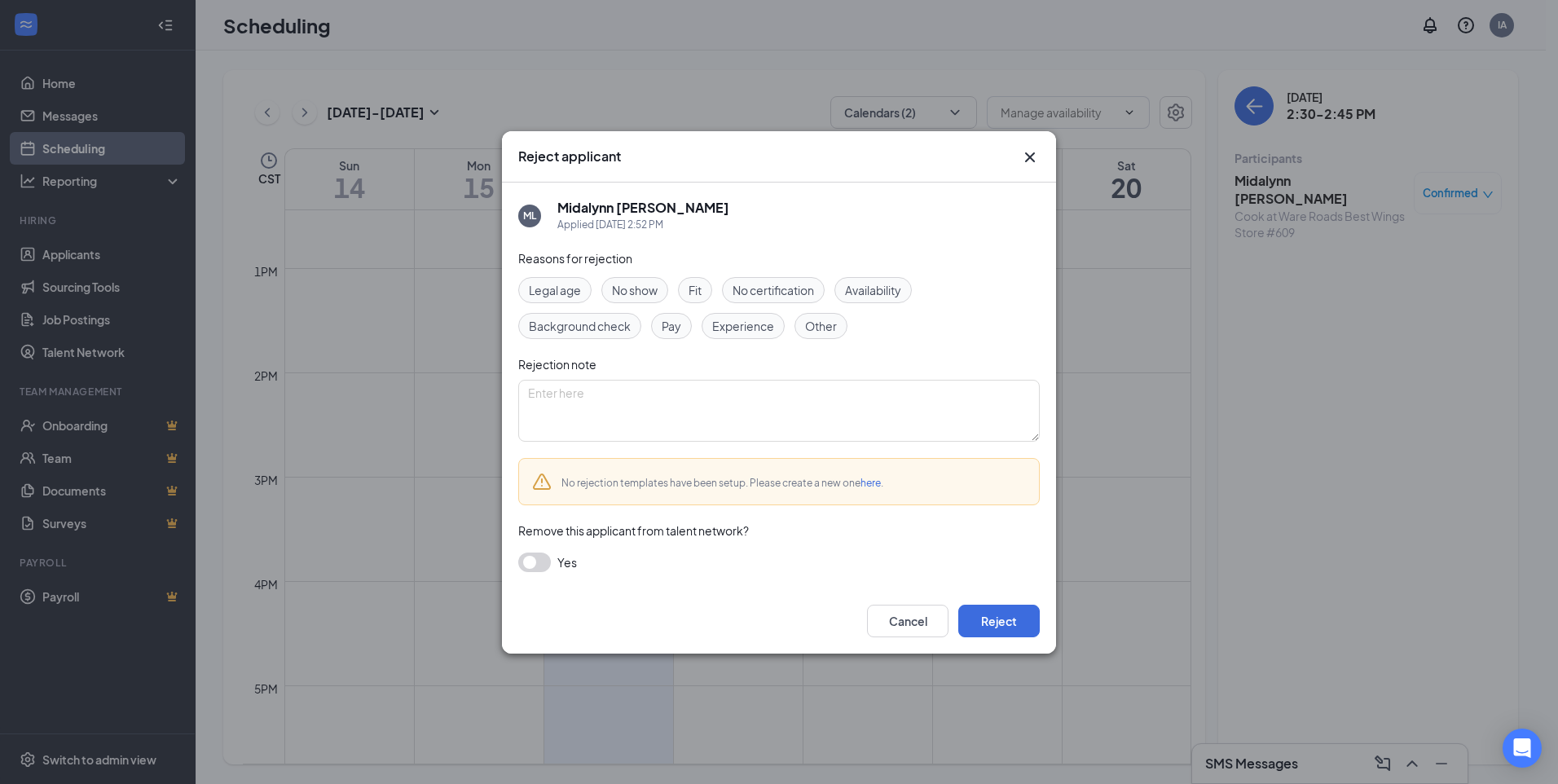
click at [646, 289] on span "No show" at bounding box center [634, 290] width 46 height 18
drag, startPoint x: 646, startPoint y: 289, endPoint x: 621, endPoint y: 289, distance: 25.0
click at [621, 289] on span "No show" at bounding box center [634, 290] width 46 height 18
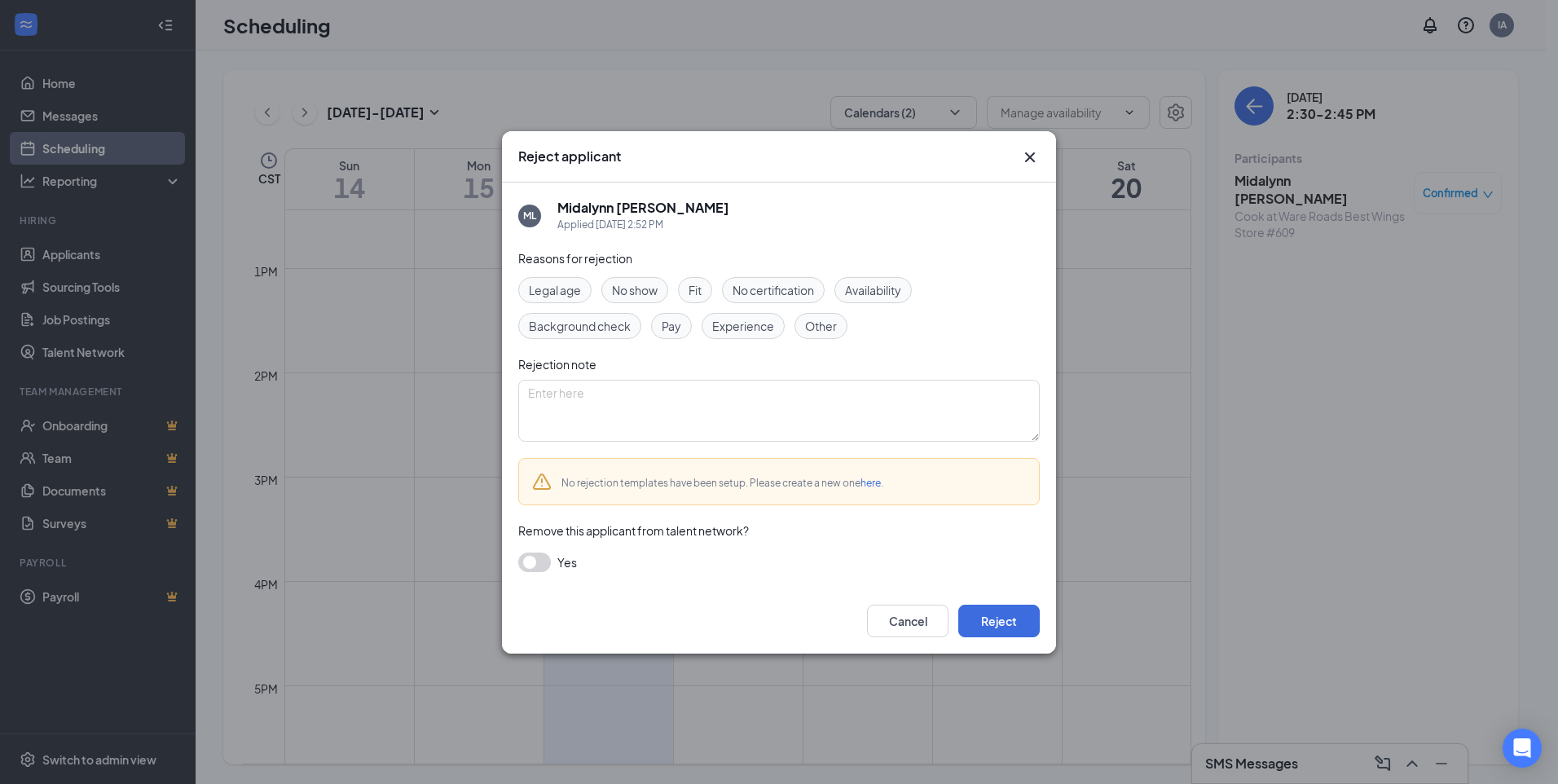
click at [653, 295] on span "No show" at bounding box center [634, 290] width 46 height 18
drag, startPoint x: 653, startPoint y: 295, endPoint x: 834, endPoint y: 209, distance: 200.4
click at [836, 208] on div "ML Midalynn [PERSON_NAME] Applied [DATE] 2:52 PM" at bounding box center [778, 216] width 521 height 34
click at [651, 286] on span "No show" at bounding box center [634, 290] width 46 height 18
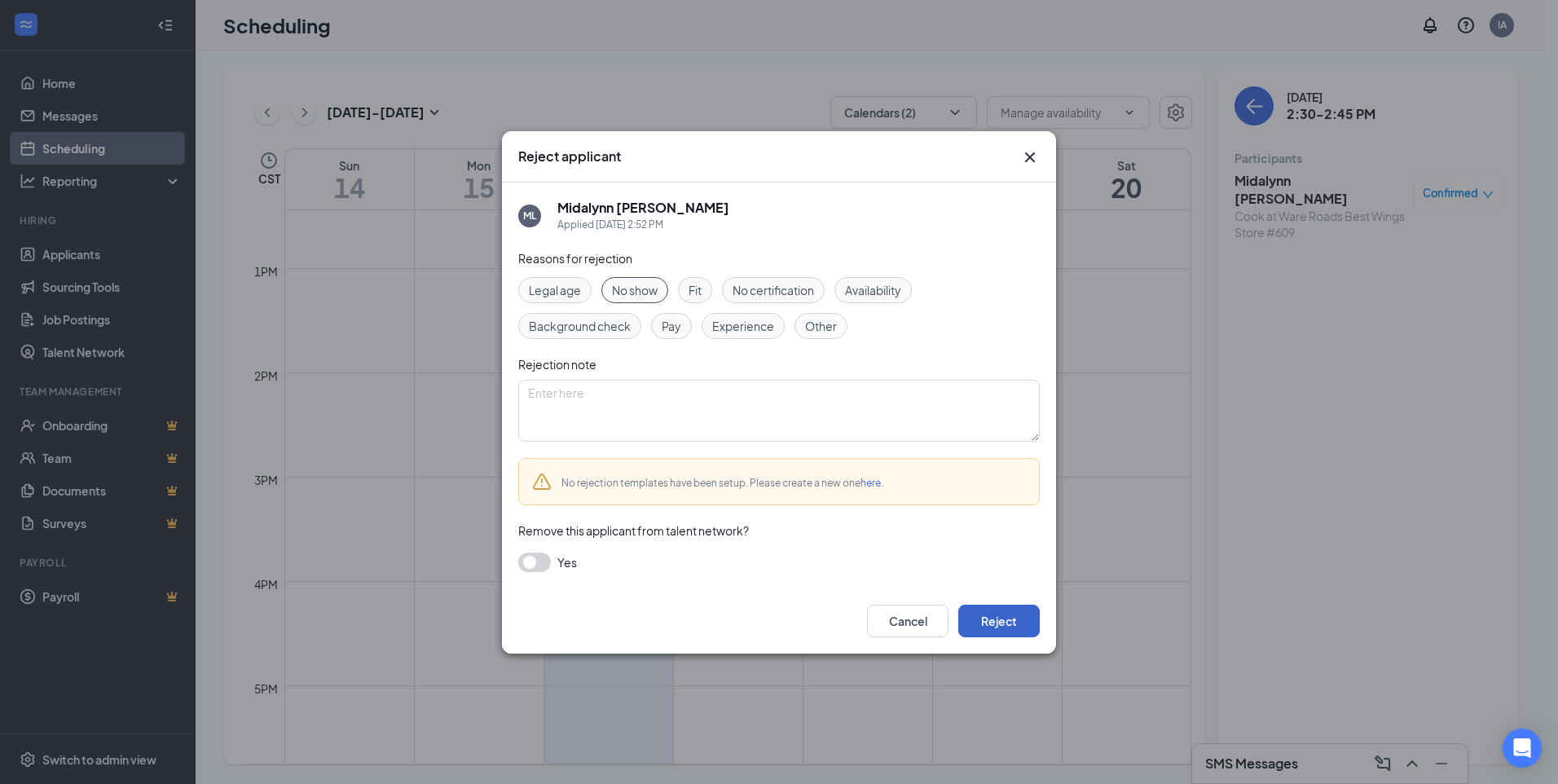
click at [999, 619] on button "Reject" at bounding box center [998, 621] width 81 height 33
click at [999, 619] on button "button" at bounding box center [998, 621] width 81 height 33
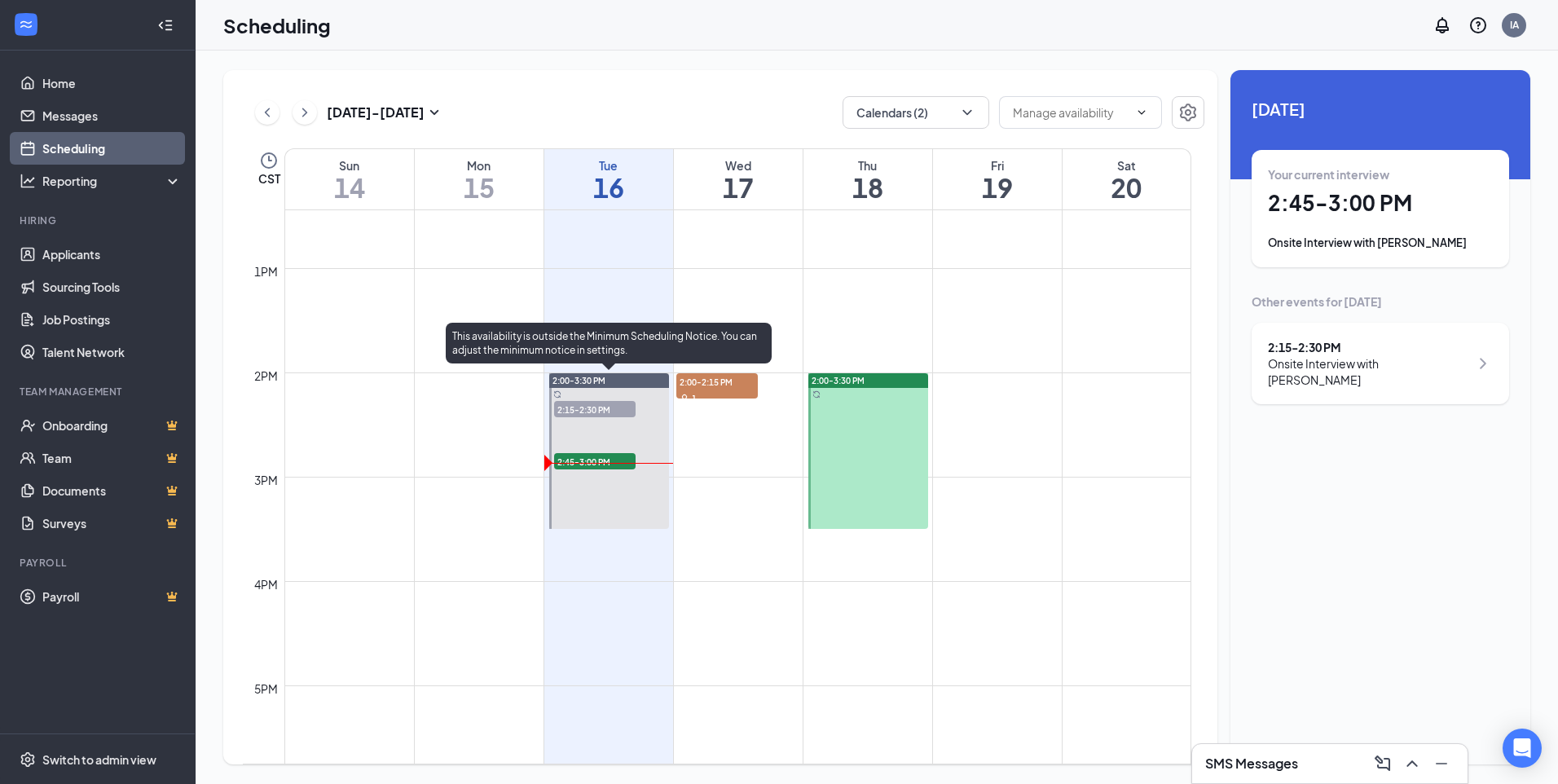
click at [610, 459] on span "2:45-3:00 PM" at bounding box center [594, 460] width 81 height 16
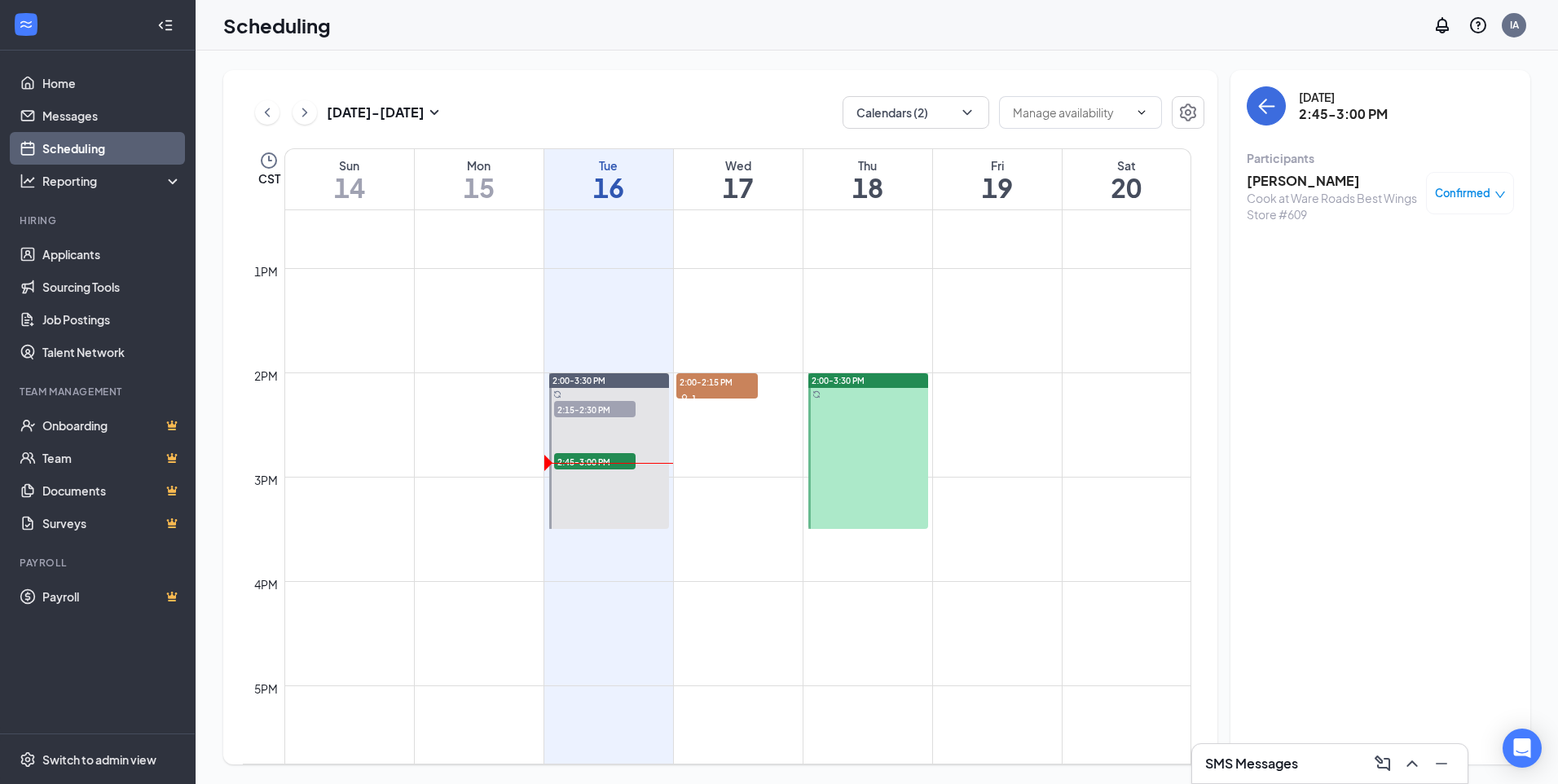
click at [1460, 189] on span "Confirmed" at bounding box center [1463, 192] width 55 height 16
click at [1394, 293] on span "Mark as no-show" at bounding box center [1422, 295] width 90 height 18
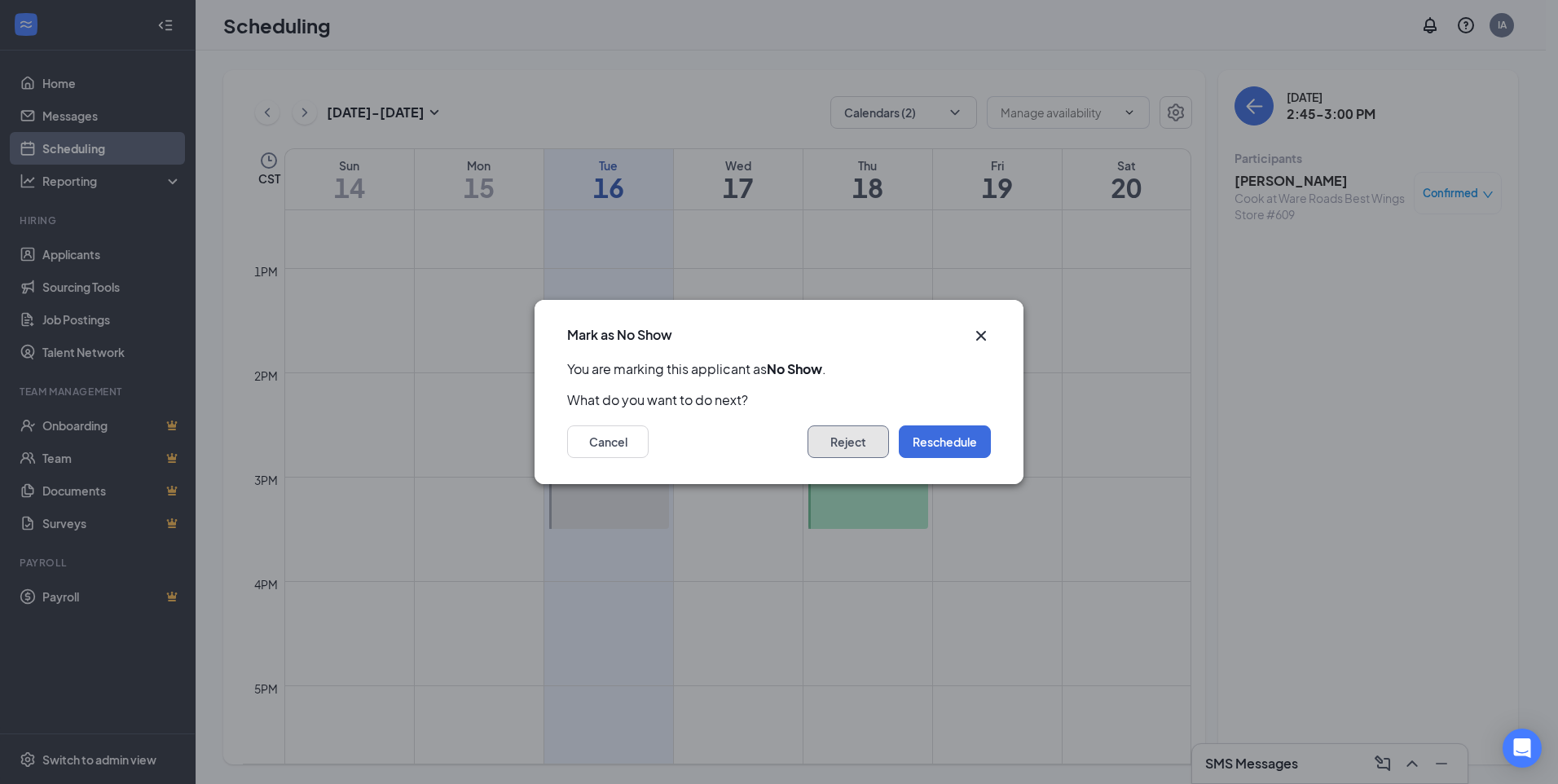
click at [844, 438] on button "Reject" at bounding box center [848, 441] width 81 height 33
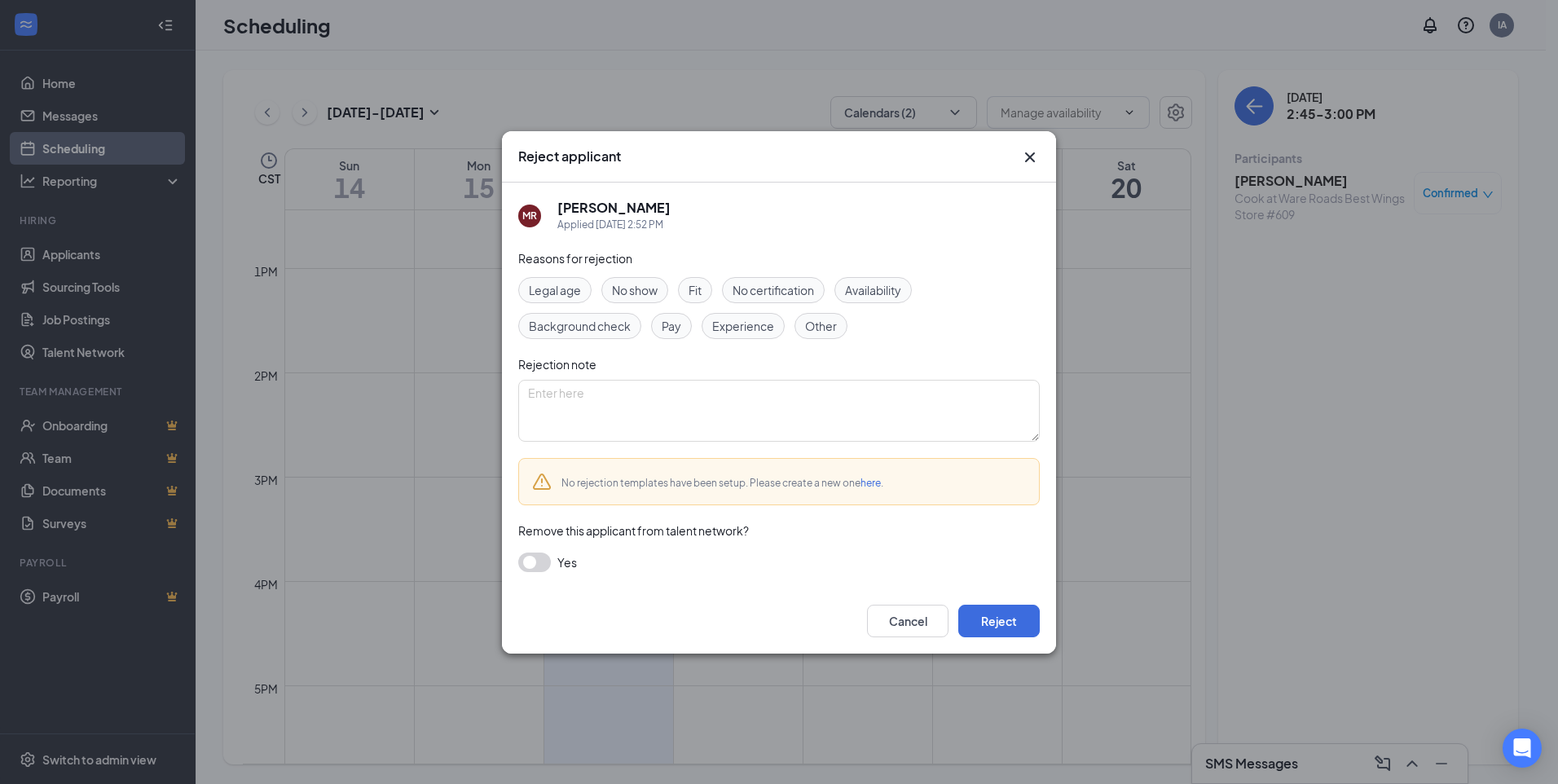
click at [647, 295] on span "No show" at bounding box center [634, 290] width 46 height 18
click at [976, 626] on button "Reject" at bounding box center [998, 621] width 81 height 33
click at [976, 626] on button "button" at bounding box center [998, 621] width 81 height 33
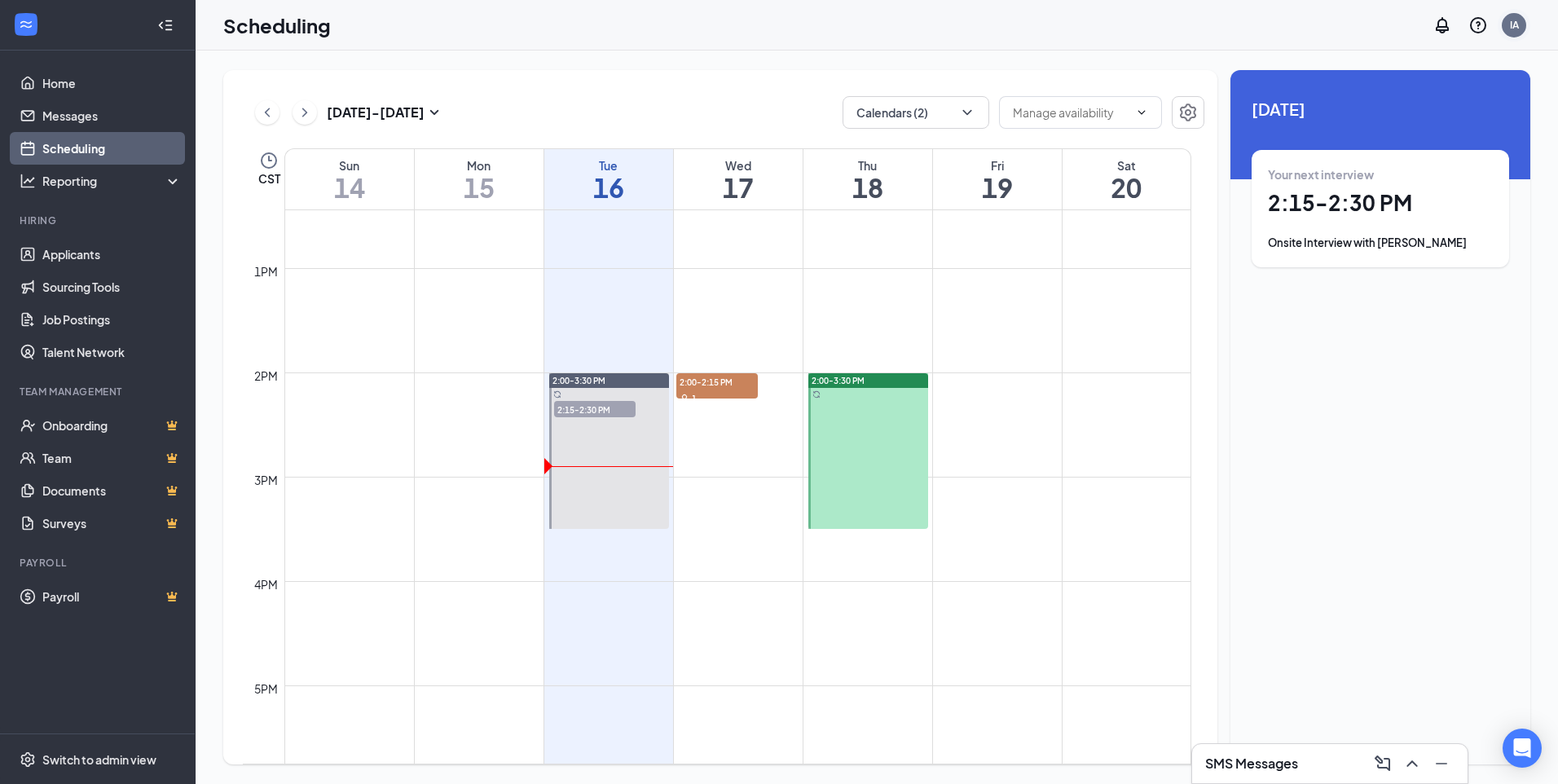
click at [1511, 18] on div "IA" at bounding box center [1514, 24] width 9 height 14
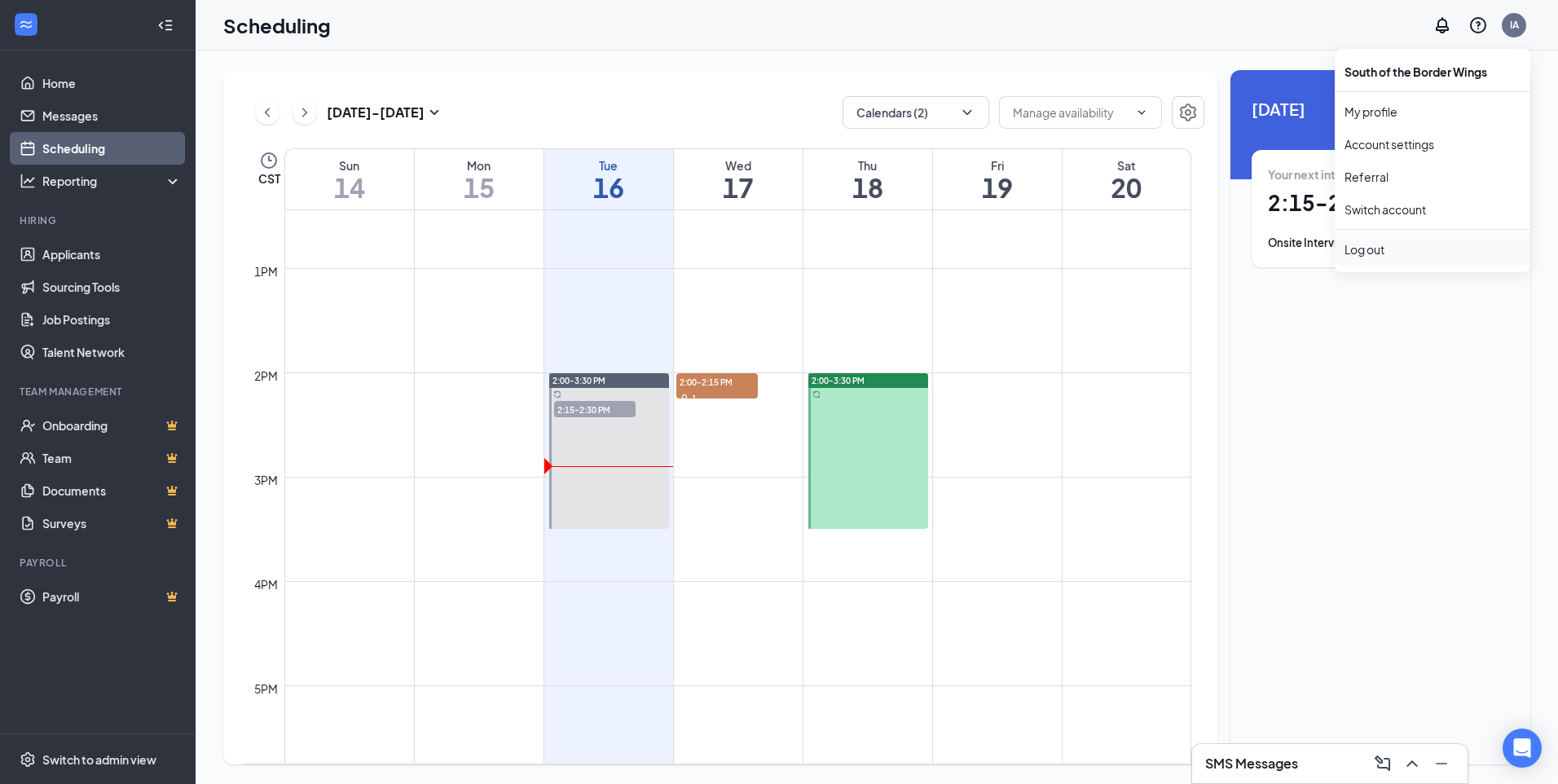
click at [1381, 241] on div "Log out" at bounding box center [1432, 249] width 176 height 16
click at [1381, 241] on body "Home Messages Scheduling Reporting Hiring Applicants Sourcing Tools Job Posting…" at bounding box center [779, 392] width 1558 height 784
